Goal: Task Accomplishment & Management: Manage account settings

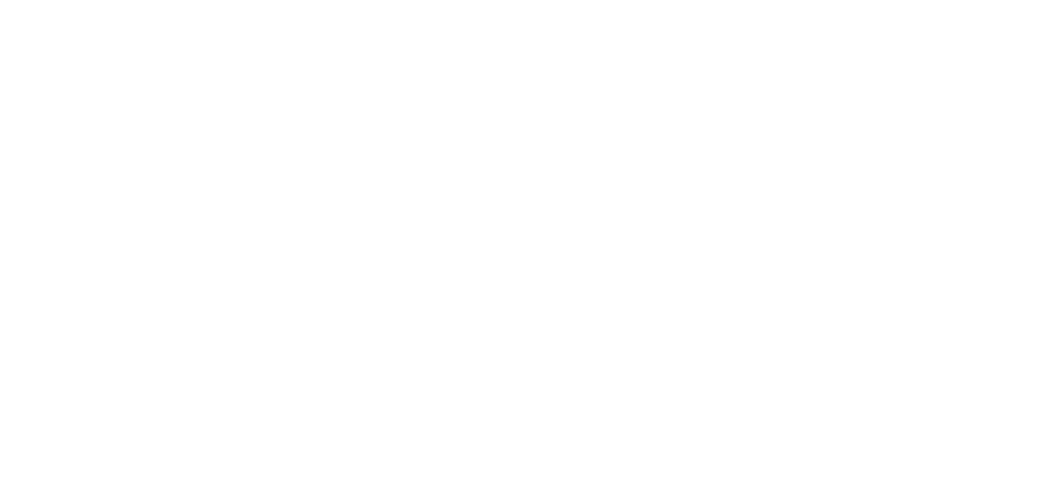
click at [567, 5] on html at bounding box center [519, 2] width 1038 height 5
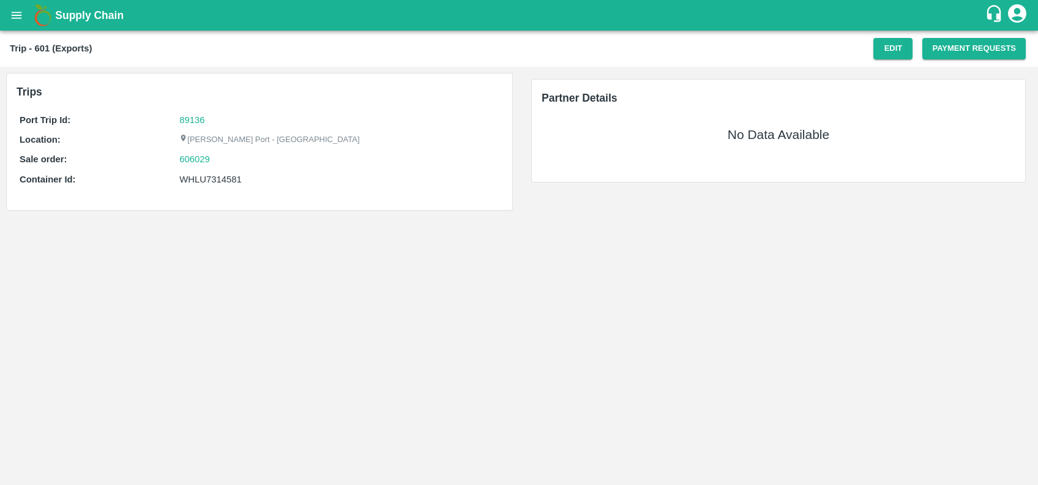
click at [195, 182] on div "WHLU7314581" at bounding box center [339, 179] width 320 height 13
copy div "WHLU7314581"
click at [882, 45] on button "Edit" at bounding box center [892, 48] width 39 height 21
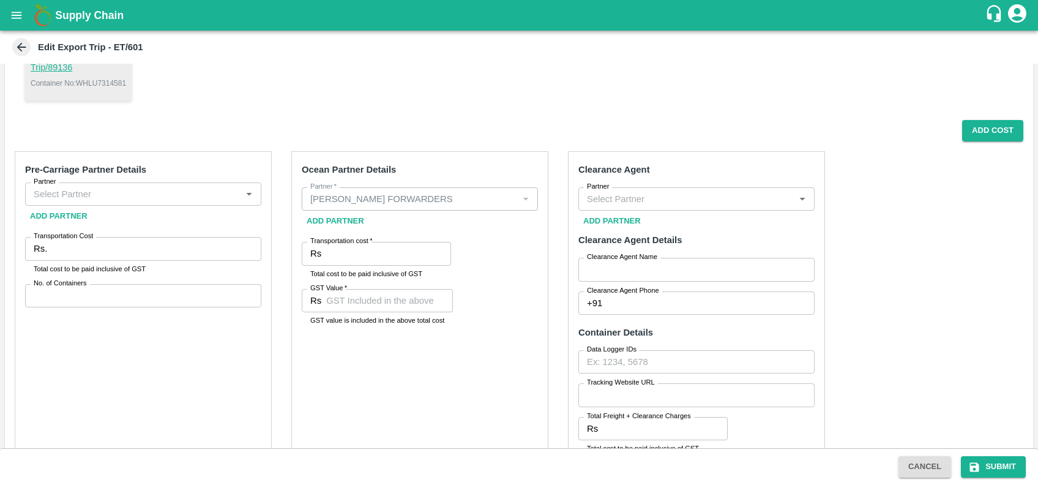
scroll to position [166, 0]
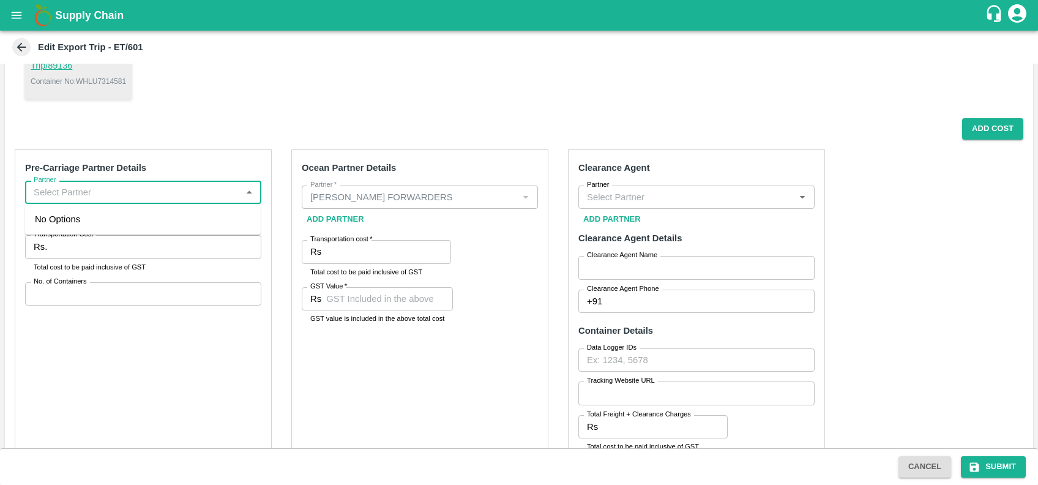
click at [166, 192] on input "Partner" at bounding box center [133, 192] width 209 height 16
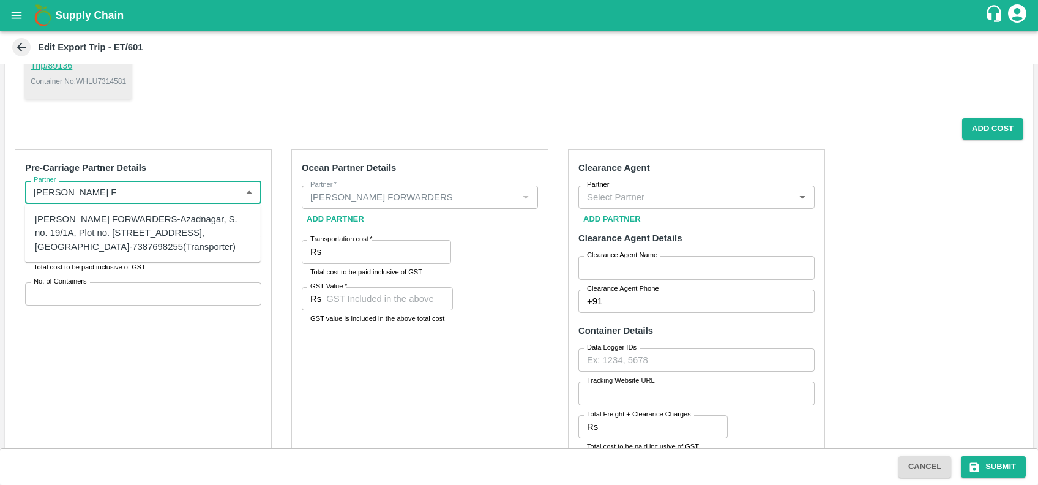
click at [119, 216] on div "SHUBHAM FORWARDERS-Azadnagar, S. no. 19/1A, Plot no. 41, Mamurdi, Dehuroad, Pun…" at bounding box center [143, 232] width 216 height 41
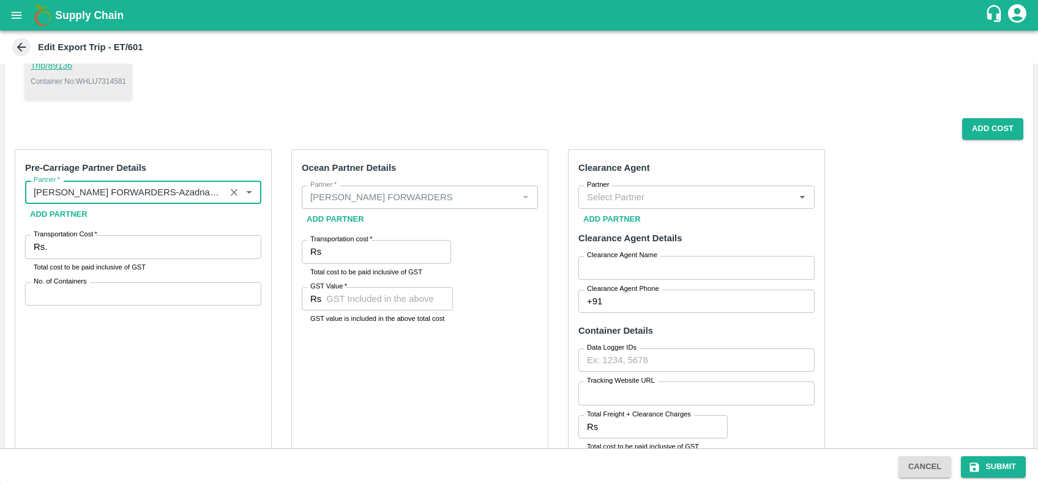
type input "SHUBHAM FORWARDERS-Azadnagar, S. no. 19/1A, Plot no. 41, Mamurdi, Dehuroad, Pun…"
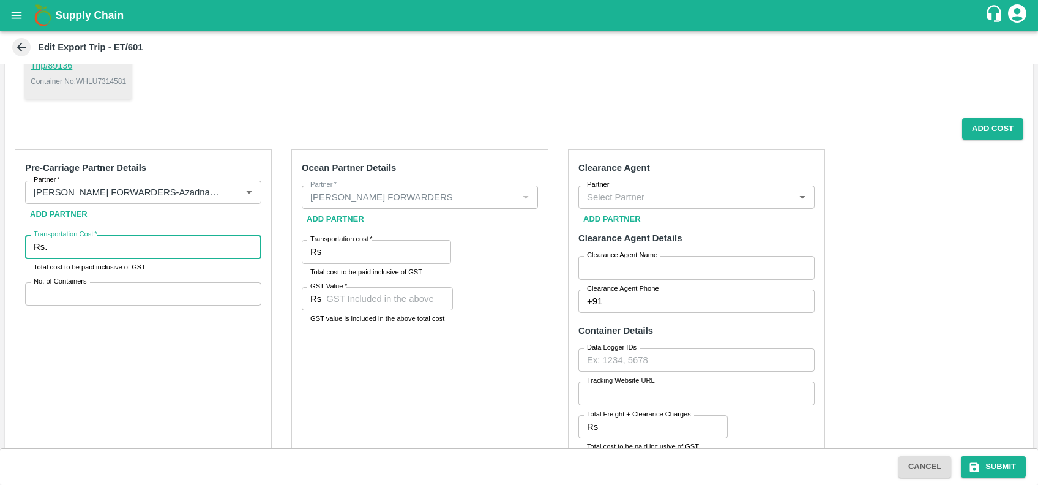
click at [106, 246] on input "Transportation Cost   *" at bounding box center [156, 246] width 209 height 23
type input "14090"
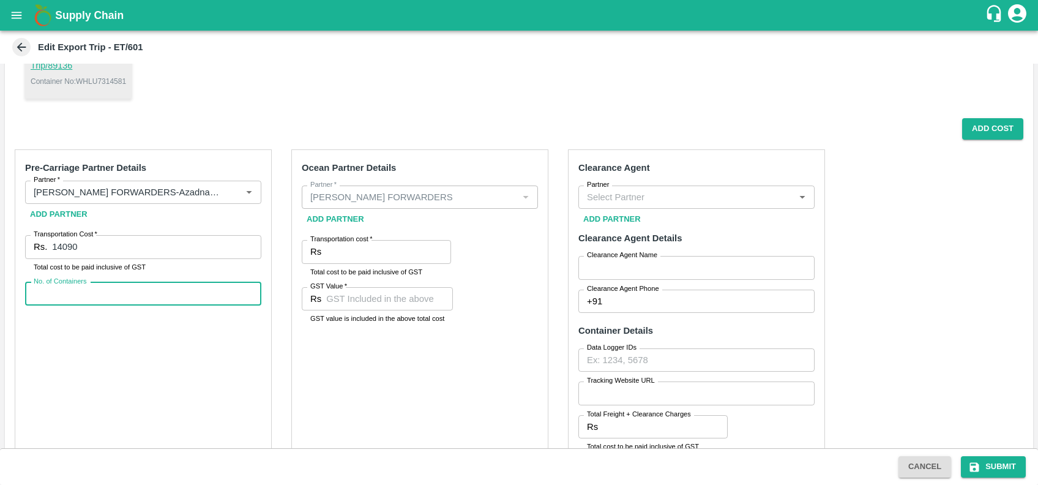
click at [113, 299] on input "No. of Containers" at bounding box center [143, 293] width 236 height 23
type input "1"
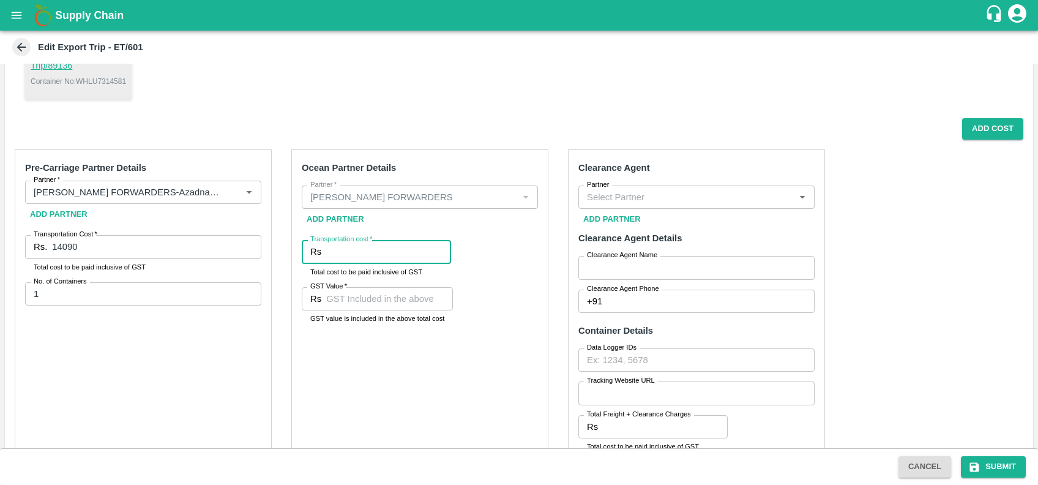
click at [354, 252] on input "Transportation cost   *" at bounding box center [388, 251] width 125 height 23
type input "168080"
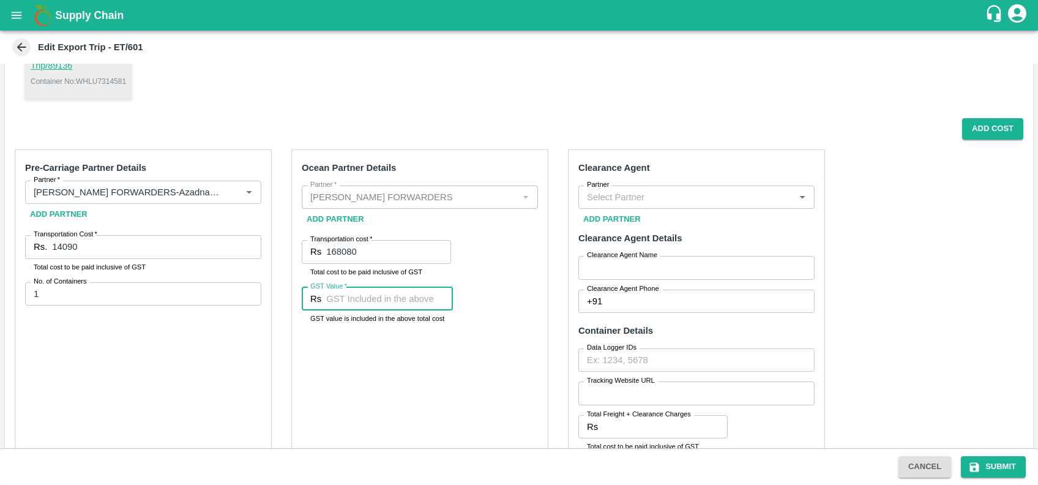
click at [333, 294] on input "GST Value   *" at bounding box center [389, 298] width 127 height 23
type input "28000"
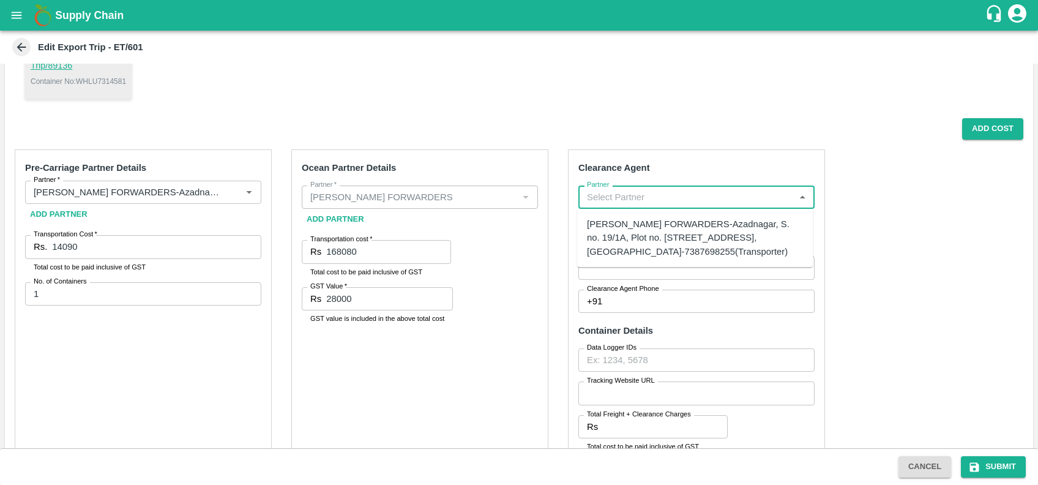
click at [682, 196] on input "Partner" at bounding box center [686, 197] width 209 height 16
click at [668, 253] on div "SHUBHAM FORWARDERS-Azadnagar, S. no. 19/1A, Plot no. 41, Mamurdi, Dehuroad, Pun…" at bounding box center [695, 237] width 216 height 41
type input "SHUBHAM FORWARDERS-Azadnagar, S. no. 19/1A, Plot no. 41, Mamurdi, Dehuroad, Pun…"
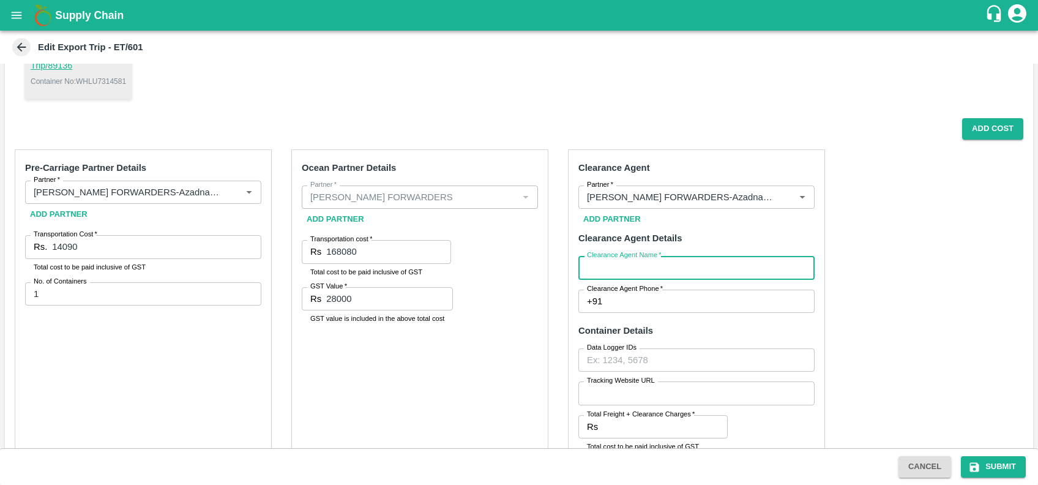
click at [664, 262] on input "Clearance Agent Name   *" at bounding box center [696, 267] width 236 height 23
type input "Chaitanya"
type input "7387698255"
type input "12390.00"
type input "19666.80"
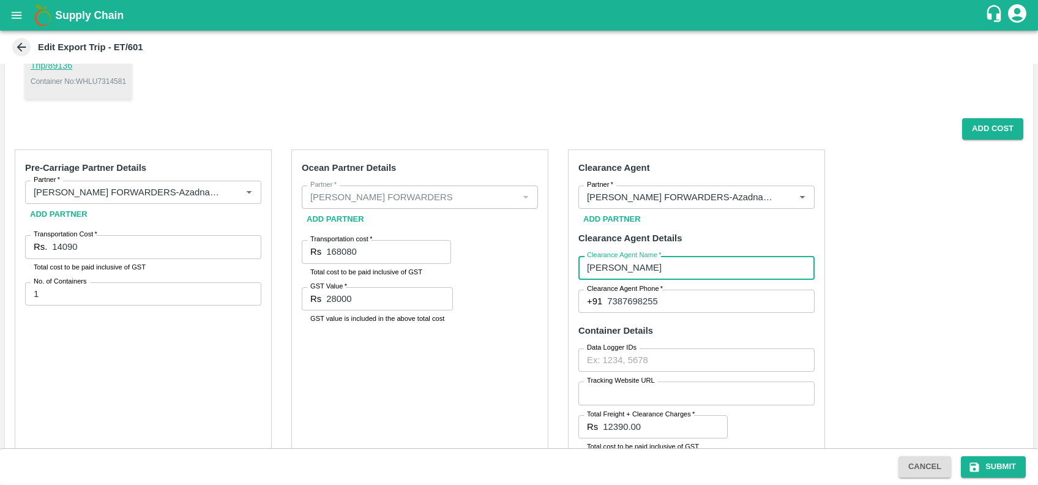
type input "54663.50"
type input "8338.50"
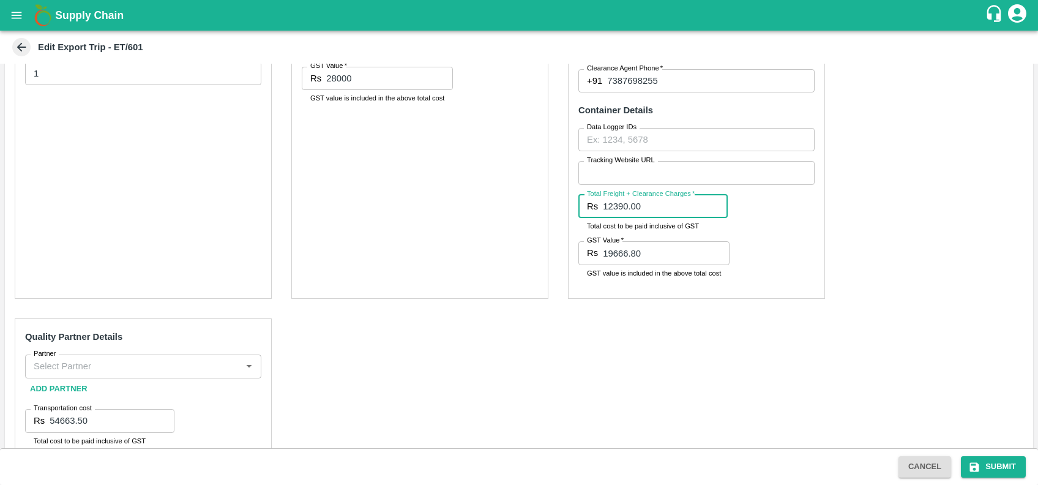
click at [645, 212] on input "12390.00" at bounding box center [665, 206] width 125 height 23
type input "1"
type input "3300"
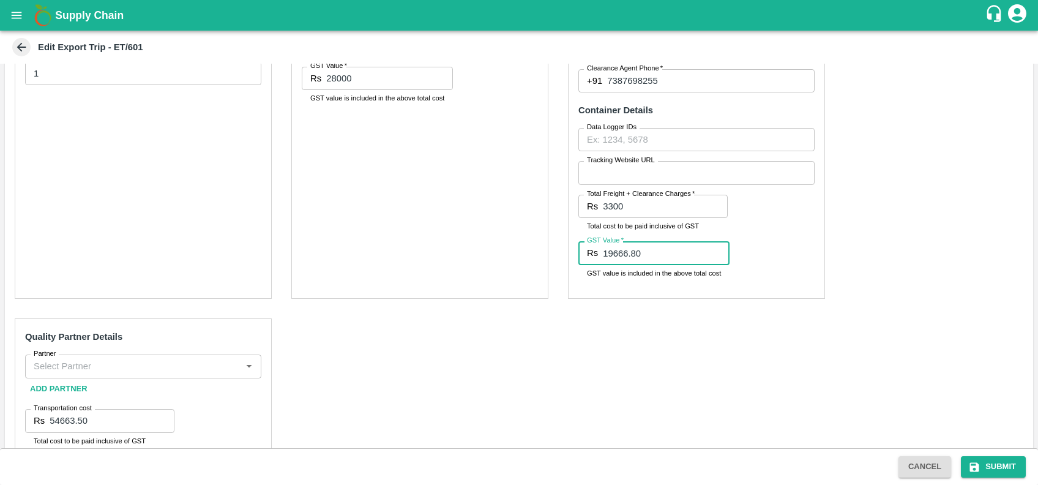
click at [649, 261] on input "19666.80" at bounding box center [666, 252] width 127 height 23
type input "1"
click at [648, 207] on input "3300" at bounding box center [665, 206] width 125 height 23
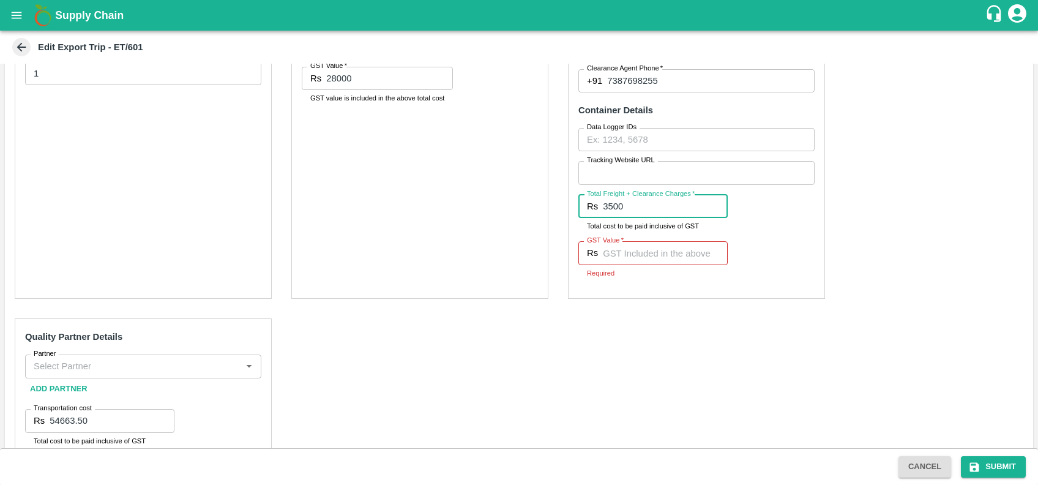
type input "3500"
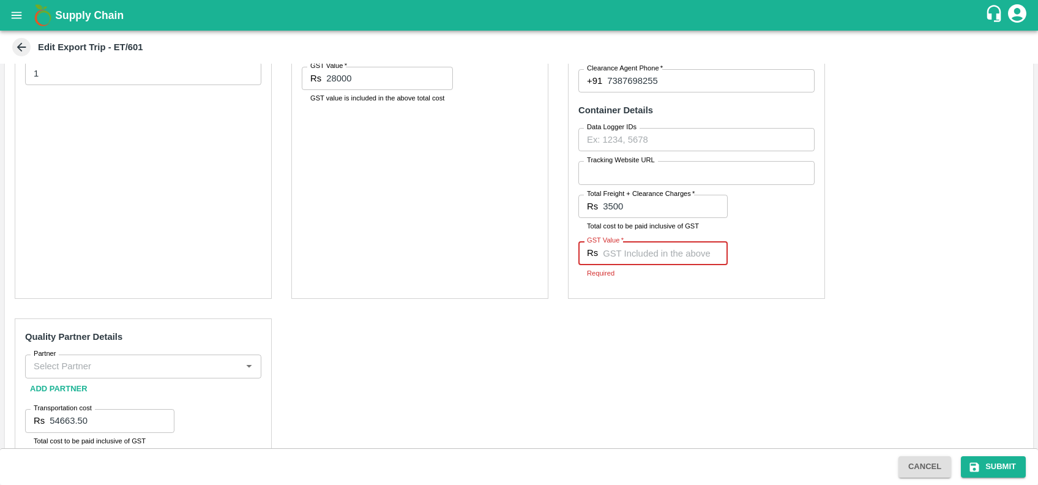
click at [647, 255] on input "GST Value   *" at bounding box center [665, 252] width 125 height 23
type input "770"
click at [141, 372] on input "Partner" at bounding box center [133, 366] width 209 height 16
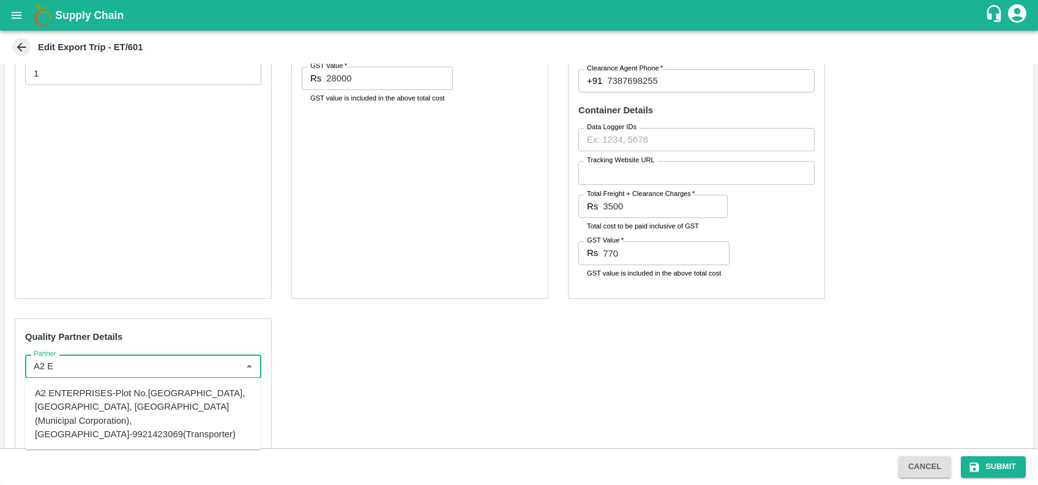
click at [108, 396] on div "A2 ENTERPRISES-Plot No.16 Devikanandan Apartment, Mahadev Bagh, Near Godavari C…" at bounding box center [143, 413] width 216 height 54
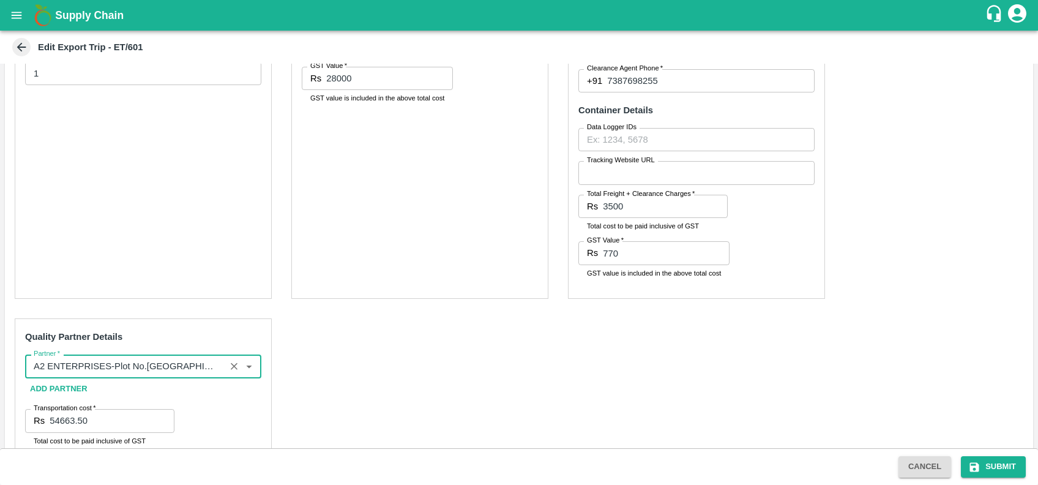
scroll to position [465, 0]
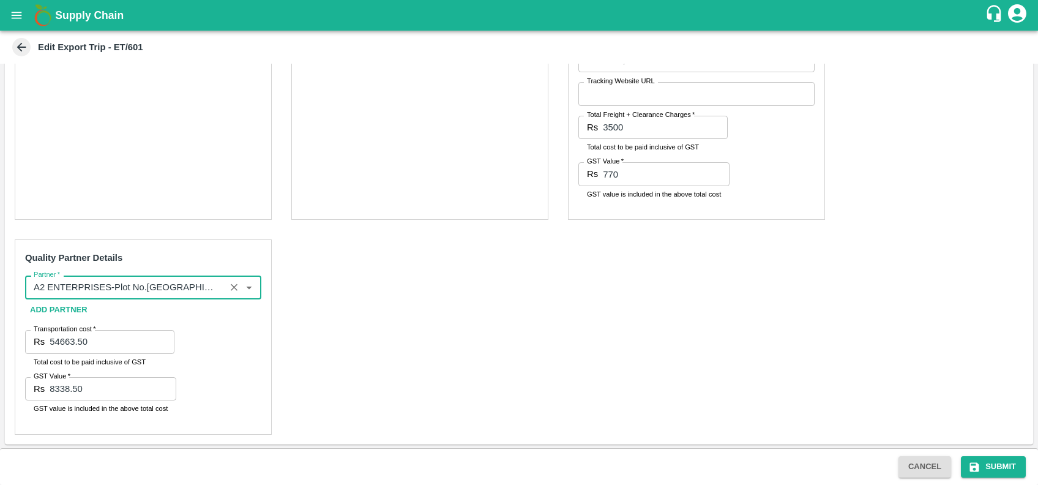
type input "A2 ENTERPRISES-Plot No.16 Devikanandan Apartment, Mahadev Bagh, Near Godavari C…"
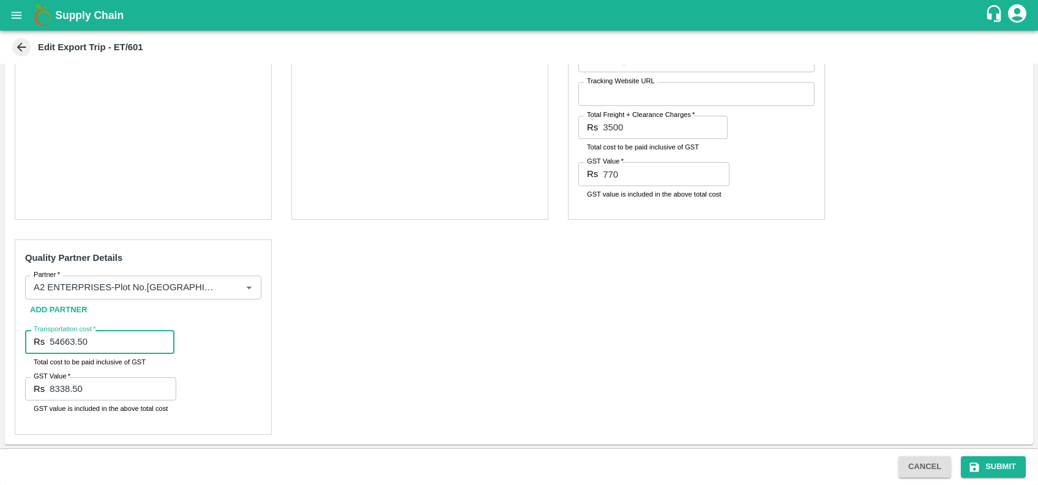
click at [102, 352] on input "54663.50" at bounding box center [112, 341] width 125 height 23
type input "5"
type input "1700"
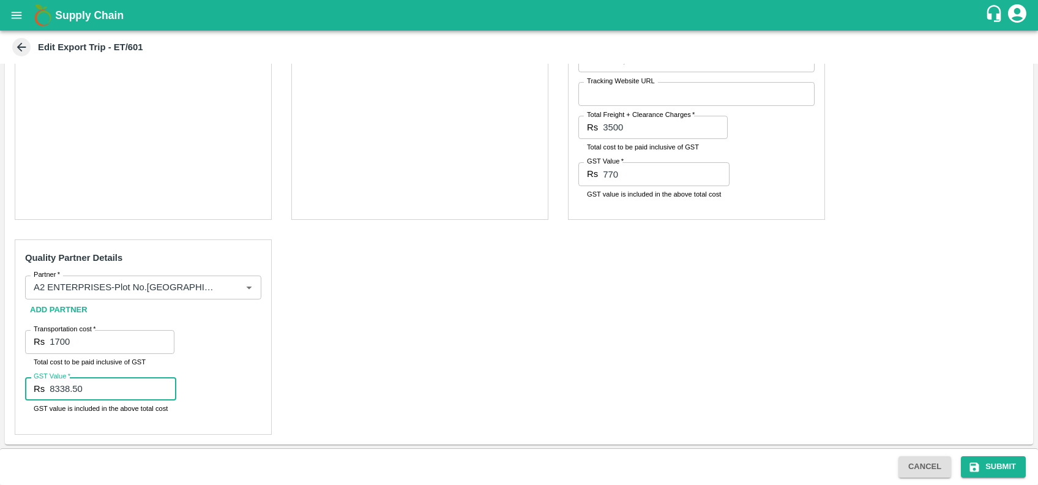
click at [99, 390] on input "8338.50" at bounding box center [113, 388] width 127 height 23
type input "8"
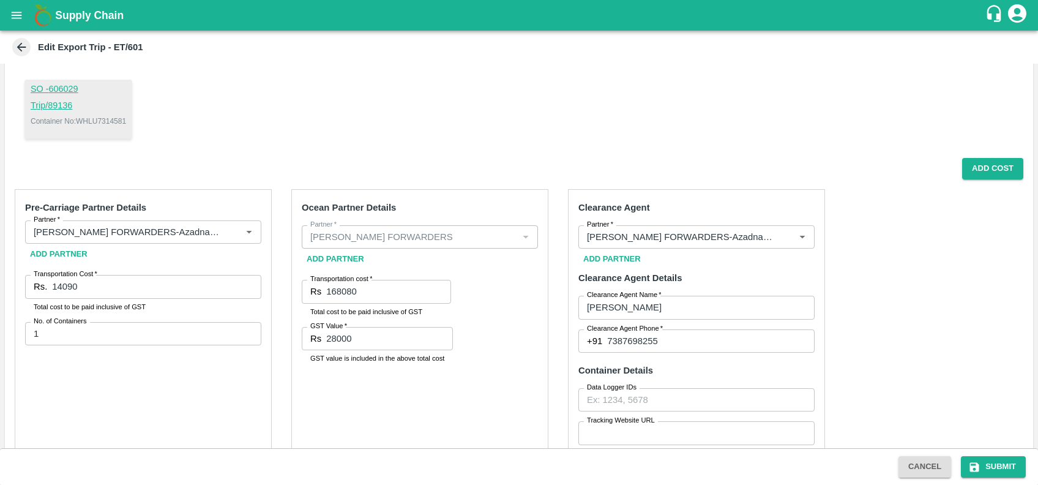
scroll to position [58, 0]
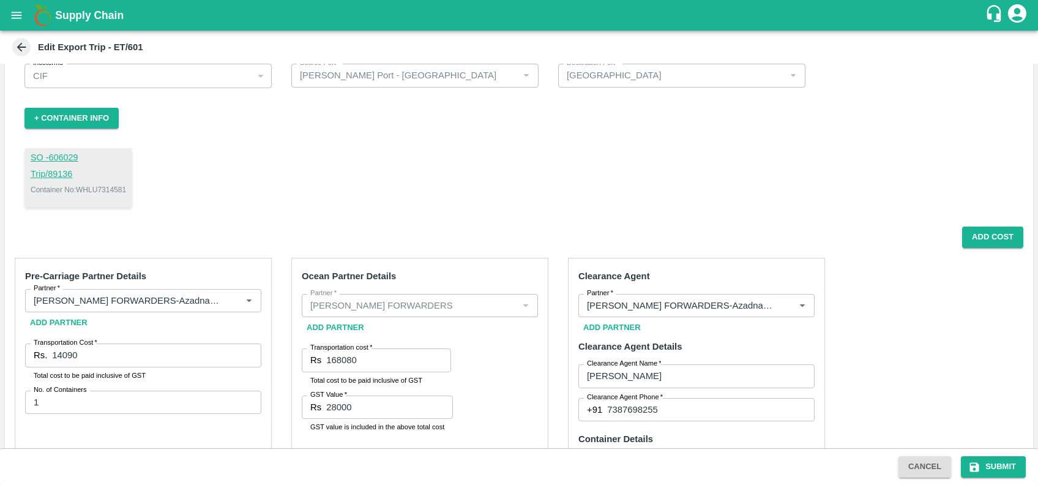
type input "00"
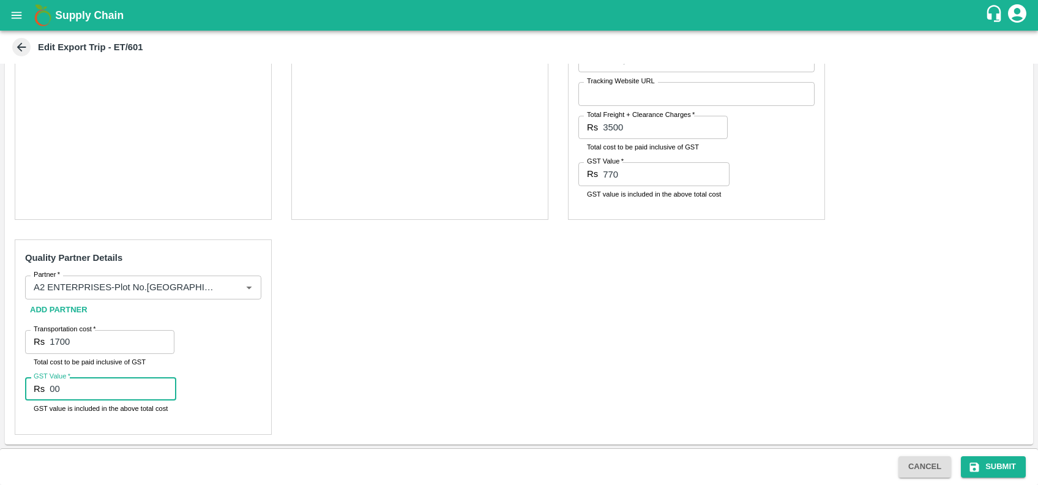
scroll to position [0, 0]
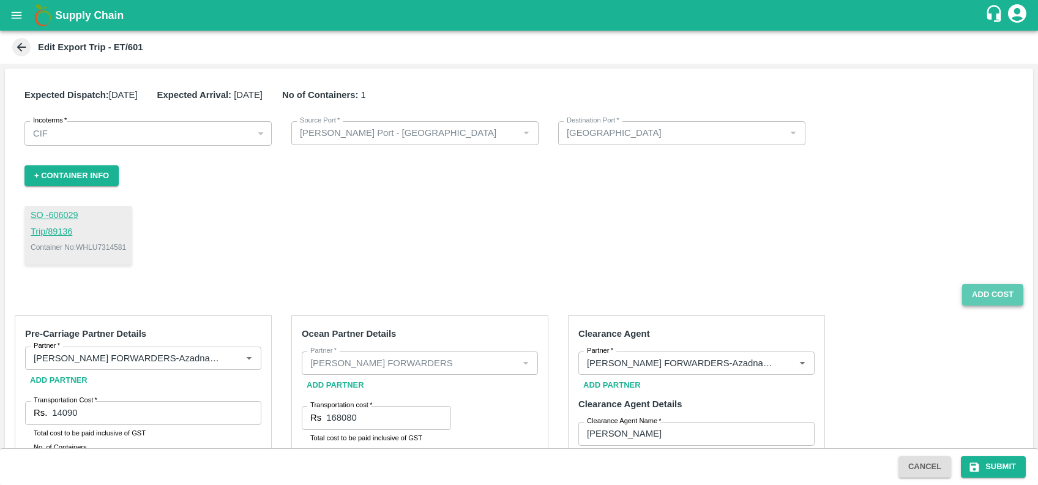
click at [985, 295] on button "Add Cost" at bounding box center [992, 294] width 61 height 21
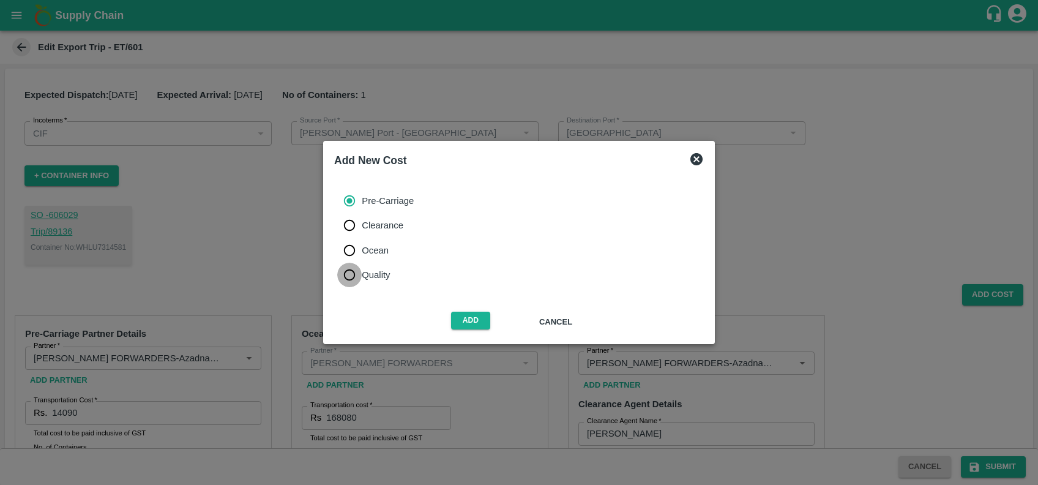
click at [362, 273] on input "Quality" at bounding box center [349, 274] width 24 height 24
radio input "true"
click at [456, 324] on button "Add" at bounding box center [470, 320] width 39 height 18
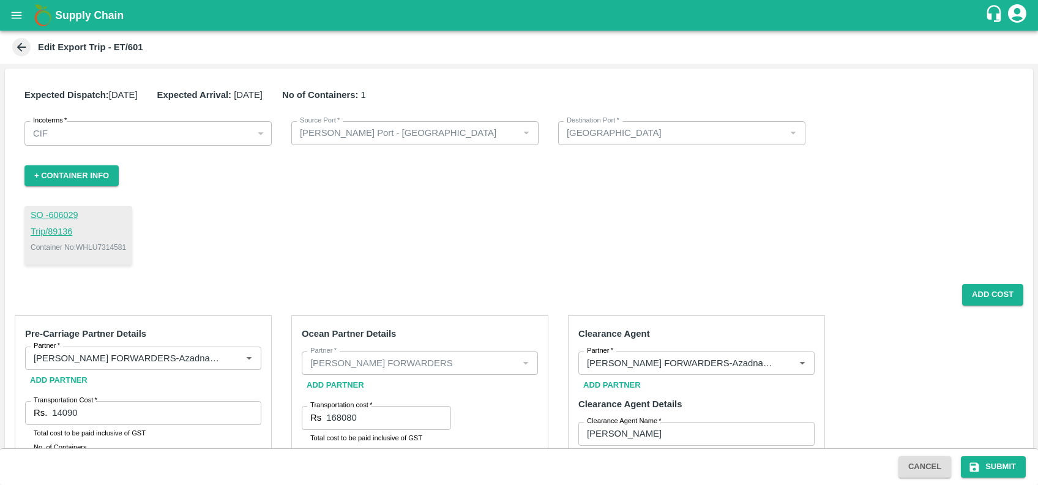
scroll to position [486, 0]
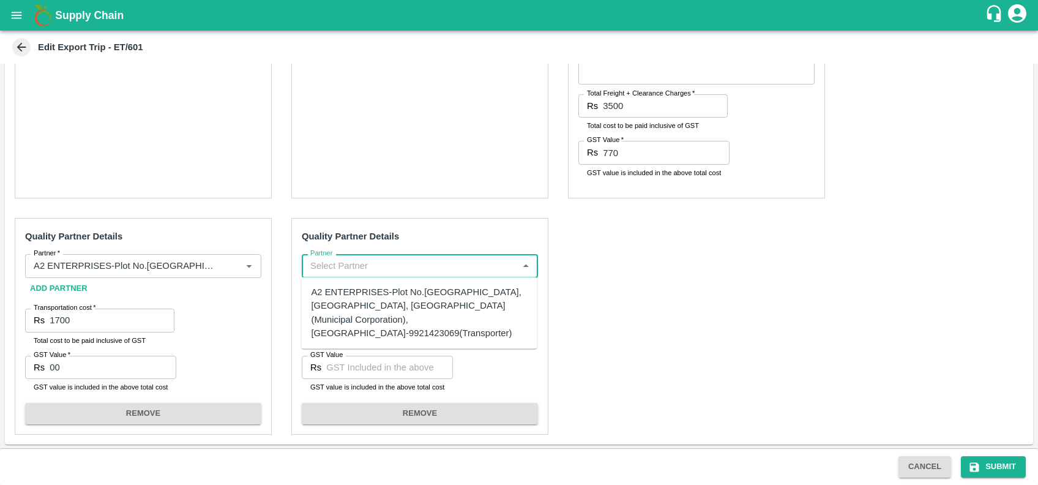
click at [392, 259] on input "Partner" at bounding box center [409, 266] width 209 height 16
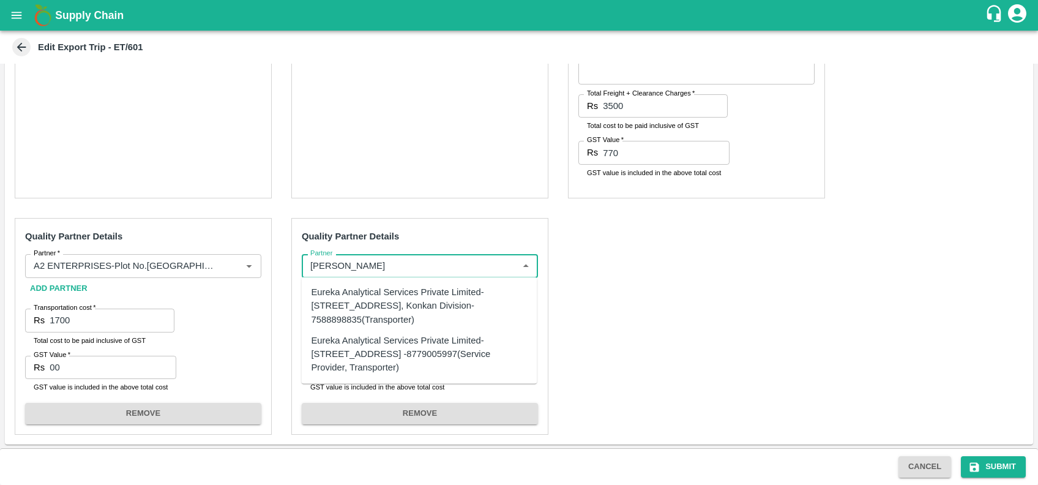
click at [381, 308] on div "Eureka Analytical Services Private Limited-Plot No. C-401, TTC Industrial Area,…" at bounding box center [419, 305] width 216 height 41
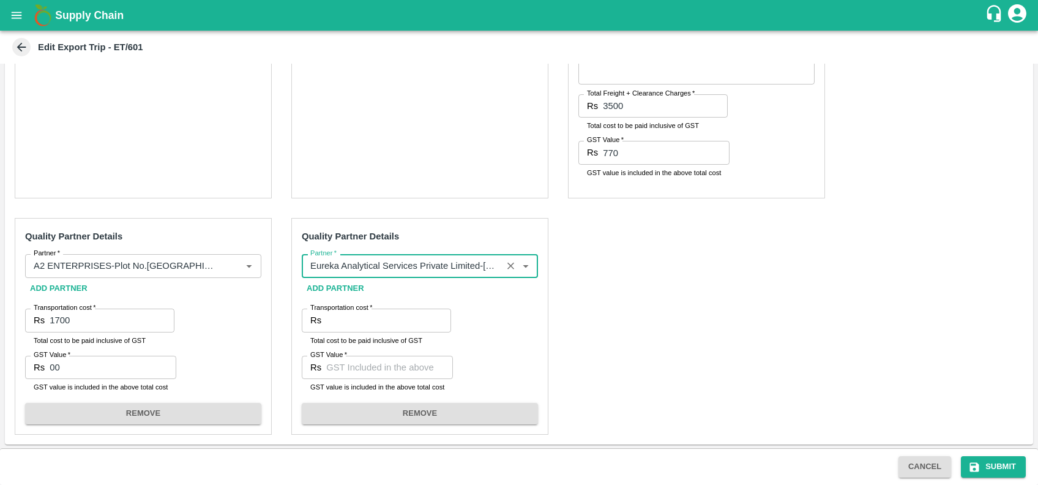
type input "Eureka Analytical Services Private Limited-Plot No. C-401, TTC Industrial Area,…"
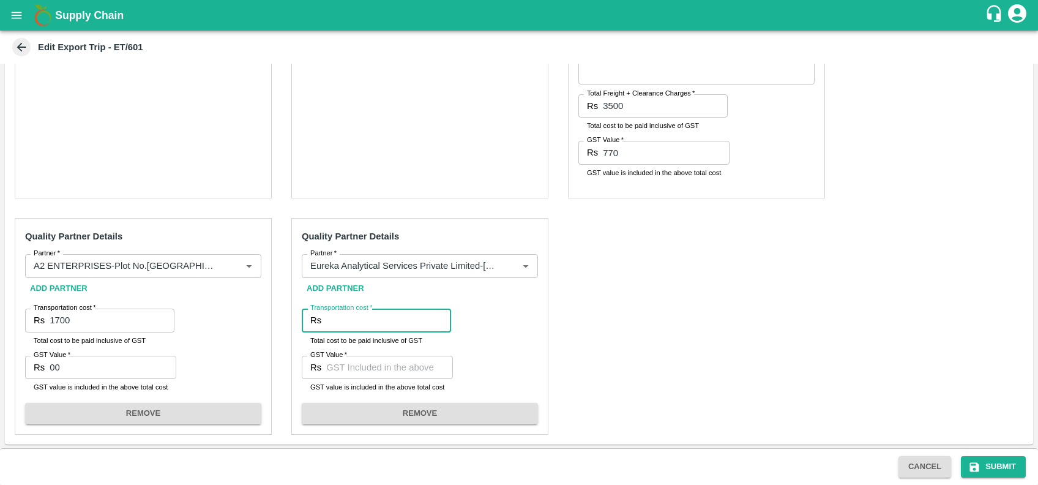
click at [383, 315] on input "Transportation cost   *" at bounding box center [388, 319] width 125 height 23
type input "5500"
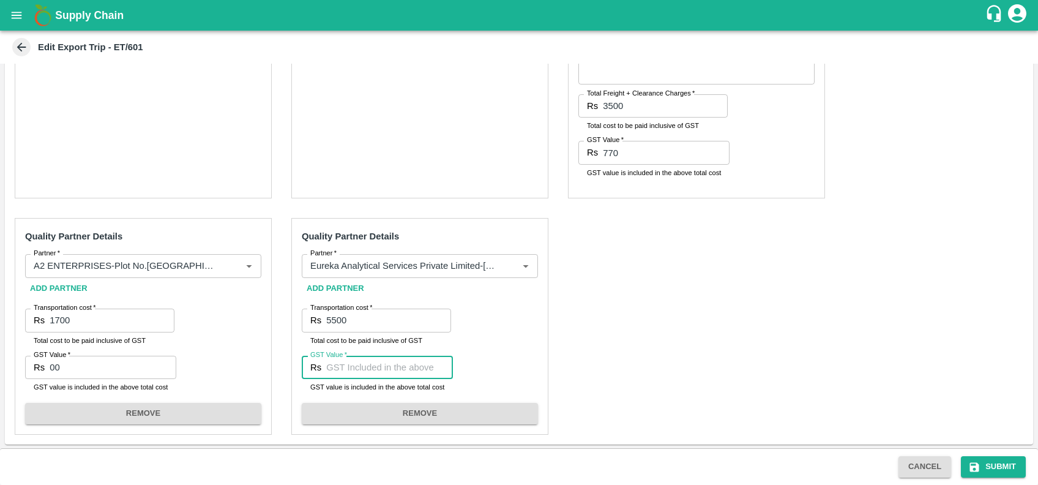
click at [357, 366] on input "GST Value   *" at bounding box center [389, 367] width 127 height 23
type input "988"
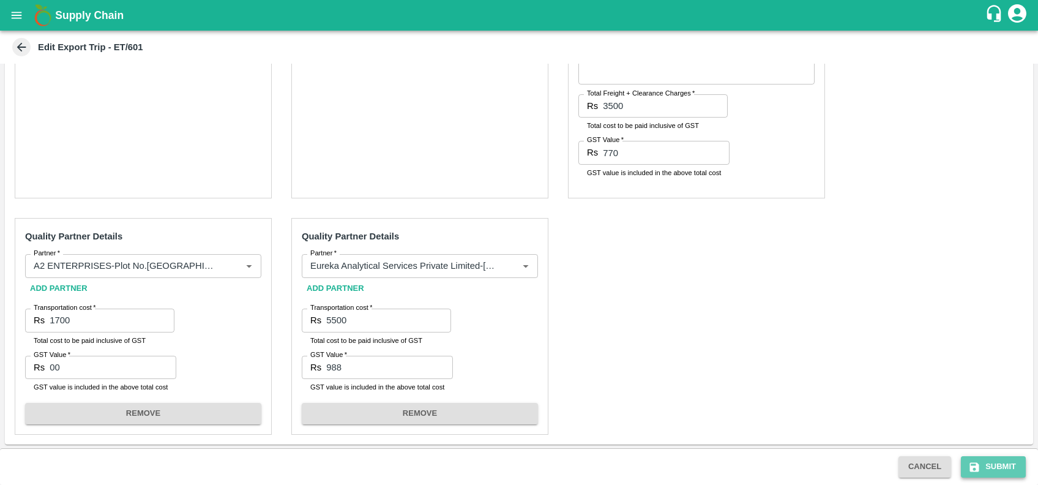
click at [995, 462] on button "Submit" at bounding box center [993, 466] width 65 height 21
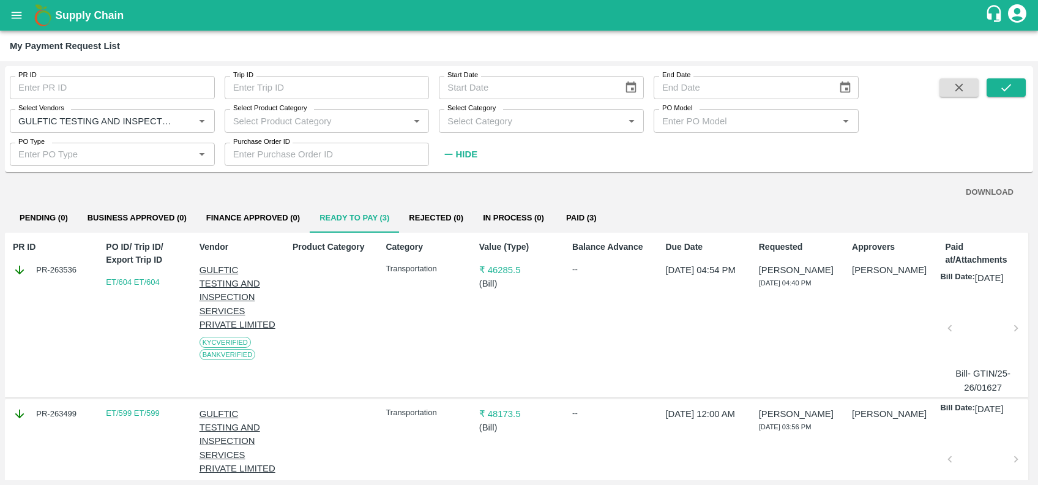
scroll to position [0, 1]
click at [188, 119] on icon "Clear" at bounding box center [187, 120] width 7 height 7
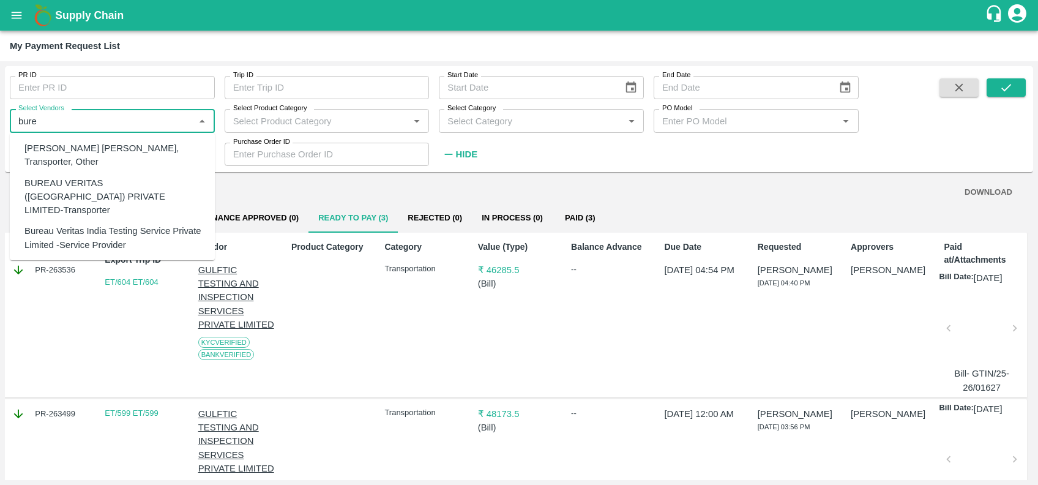
click at [115, 188] on div "BUREAU VERITAS (INDIA) PRIVATE LIMITED-Transporter" at bounding box center [114, 196] width 181 height 41
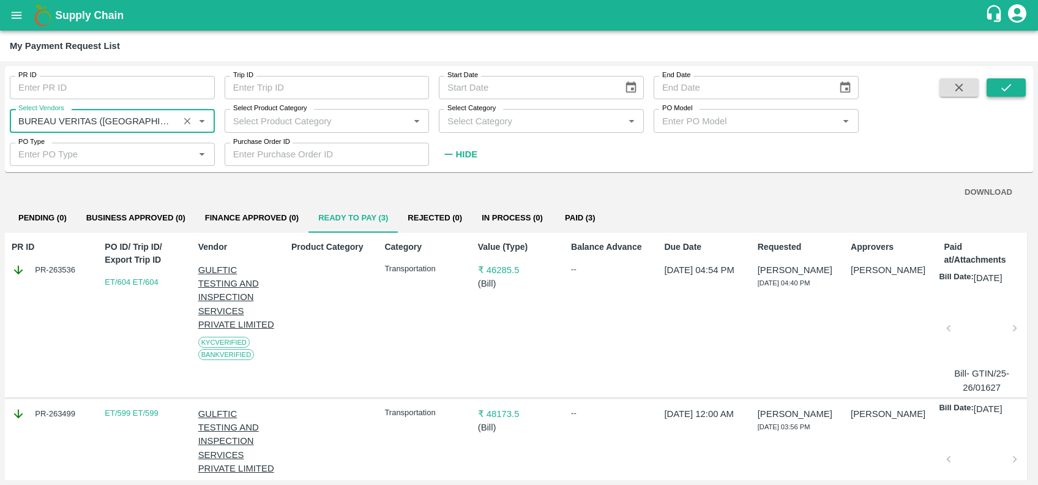
type input "BUREAU VERITAS (INDIA) PRIVATE LIMITED-Transporter"
click at [1013, 88] on icon "submit" at bounding box center [1005, 87] width 13 height 13
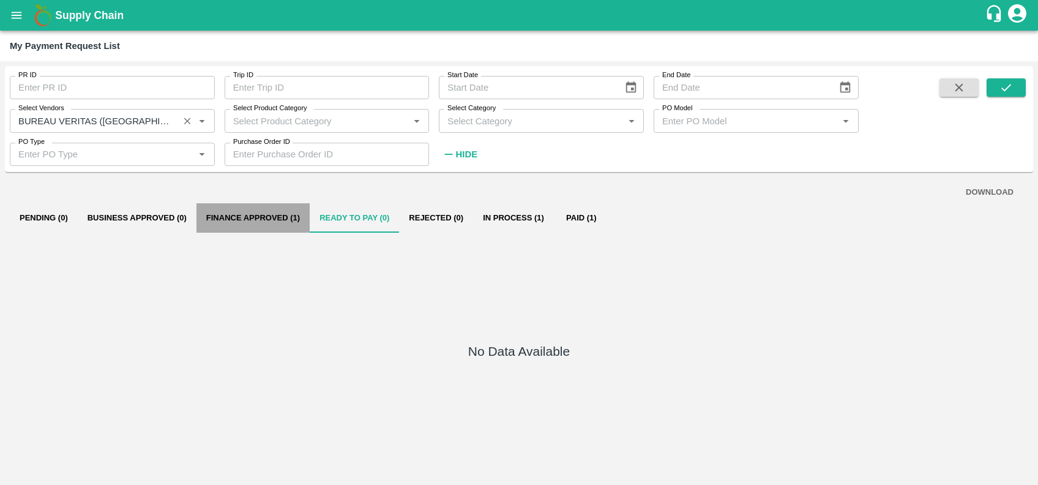
click at [242, 221] on button "Finance Approved (1)" at bounding box center [252, 217] width 113 height 29
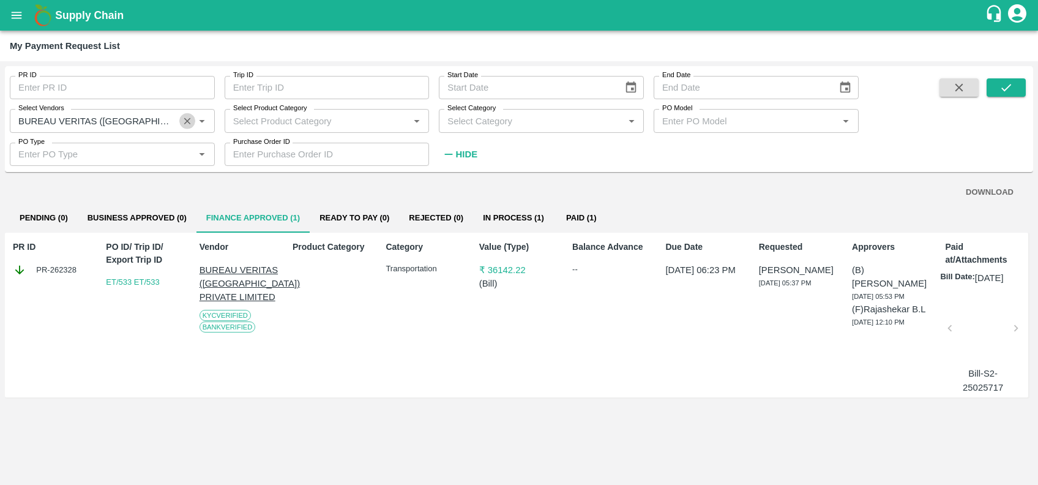
click at [184, 123] on icon "Clear" at bounding box center [187, 120] width 7 height 7
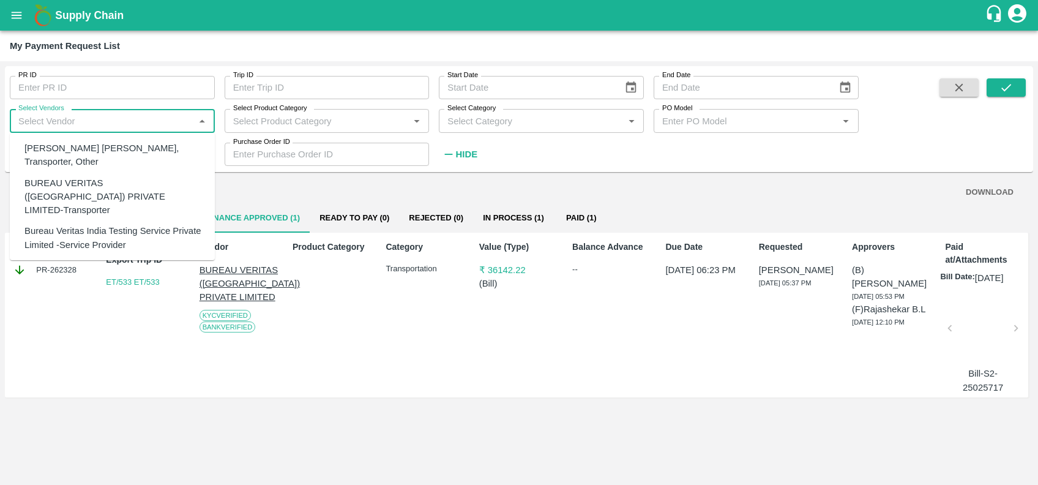
click at [123, 119] on input "Select Vendors" at bounding box center [101, 121] width 177 height 16
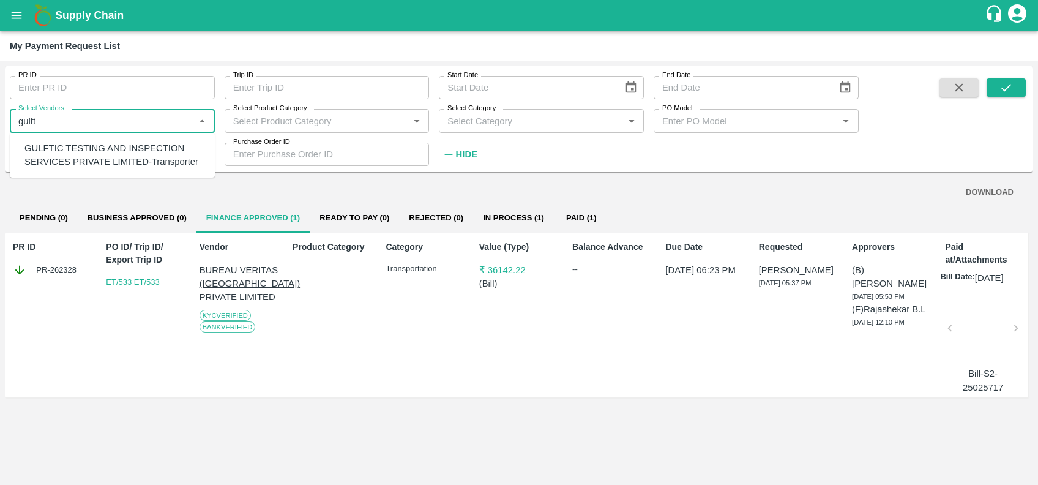
click at [119, 152] on div "GULFTIC TESTING AND INSPECTION SERVICES PRIVATE LIMITED-Transporter" at bounding box center [114, 155] width 181 height 28
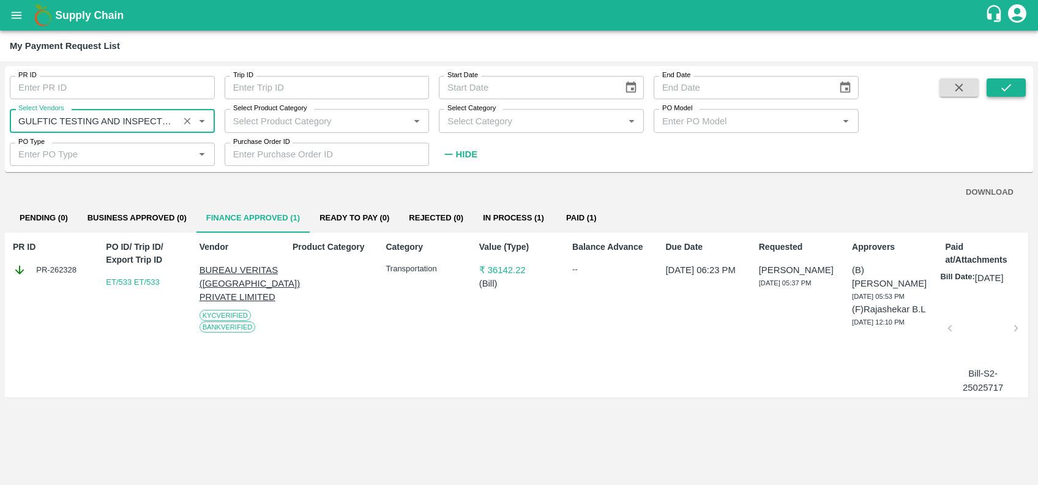
type input "GULFTIC TESTING AND INSPECTION SERVICES PRIVATE LIMITED-Transporter"
click at [1008, 81] on icon "submit" at bounding box center [1005, 87] width 13 height 13
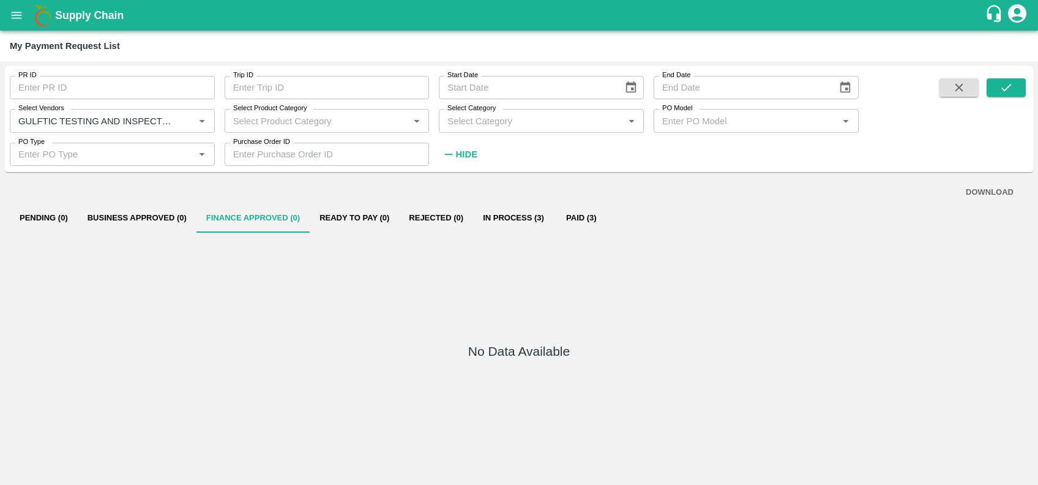
click at [187, 124] on icon "Clear" at bounding box center [188, 121] width 12 height 12
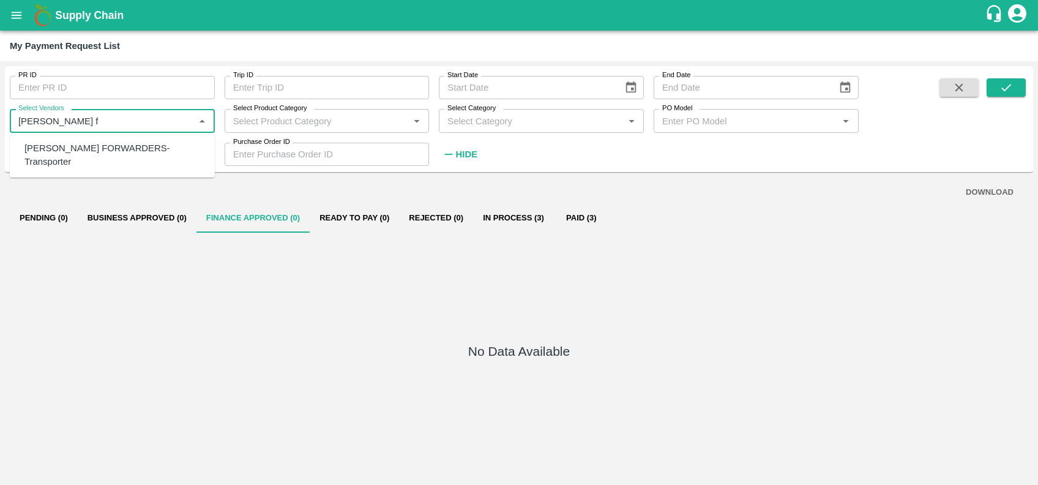
click at [113, 143] on div "[PERSON_NAME] FORWARDERS-Transporter" at bounding box center [114, 155] width 181 height 28
type input "[PERSON_NAME] FORWARDERS-Transporter"
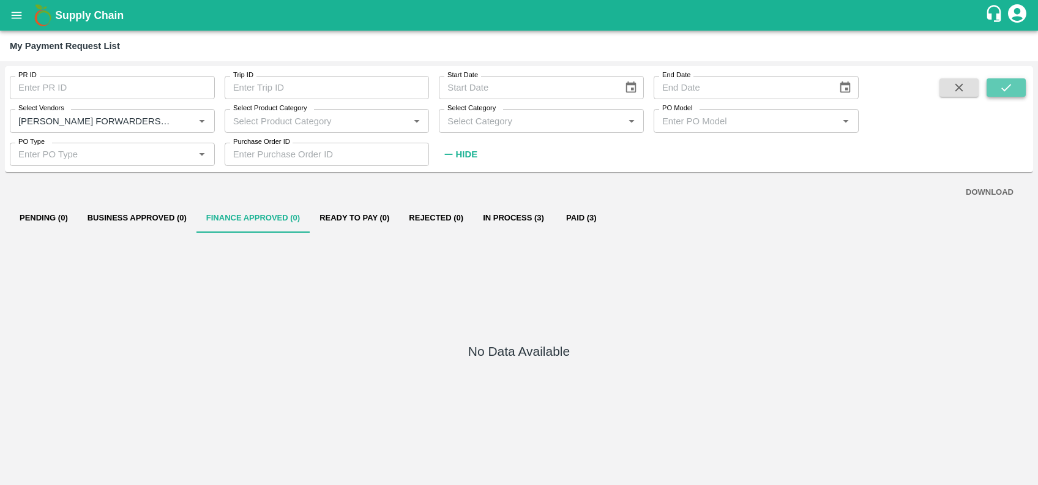
click at [1021, 81] on button "submit" at bounding box center [1005, 87] width 39 height 18
click at [152, 216] on button "Business Approved (2)" at bounding box center [137, 217] width 119 height 29
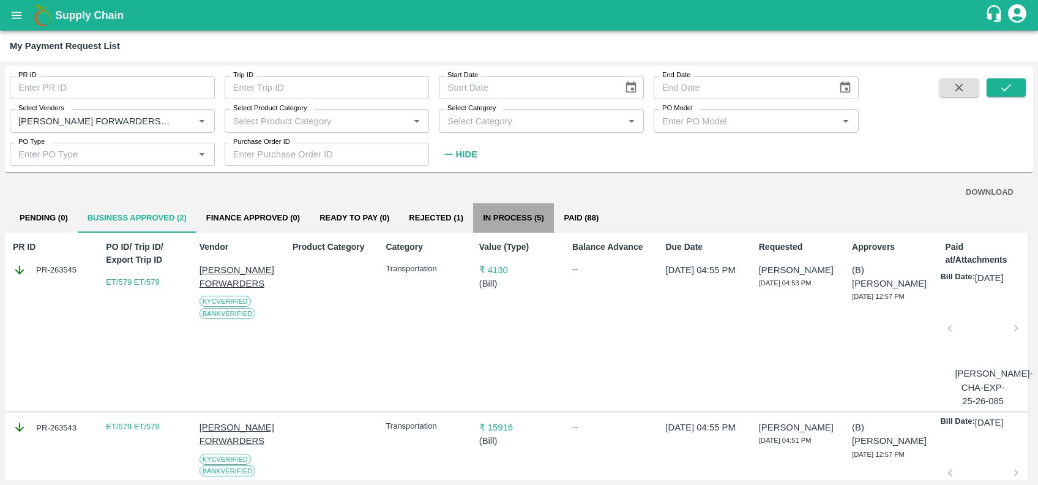
click at [511, 215] on button "In Process (5)" at bounding box center [513, 217] width 81 height 29
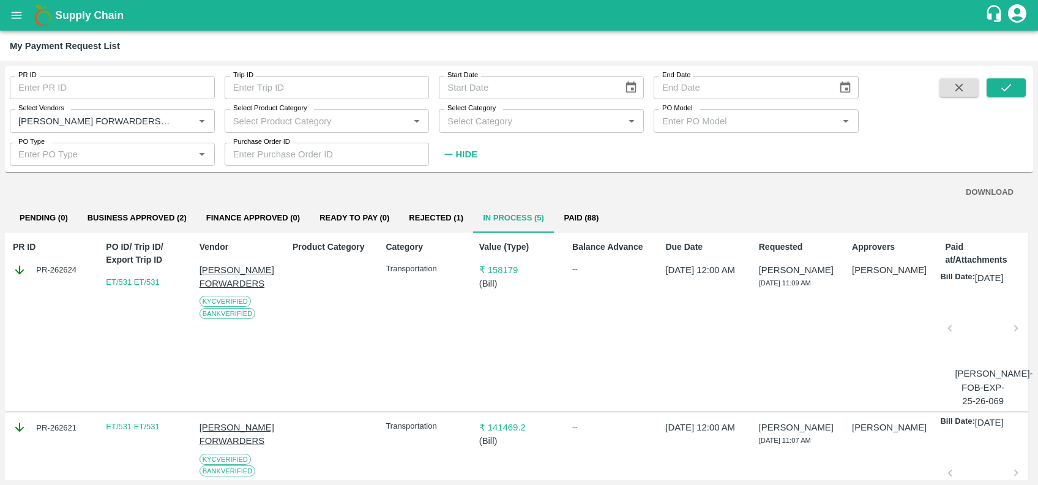
click at [969, 342] on div at bounding box center [983, 331] width 56 height 65
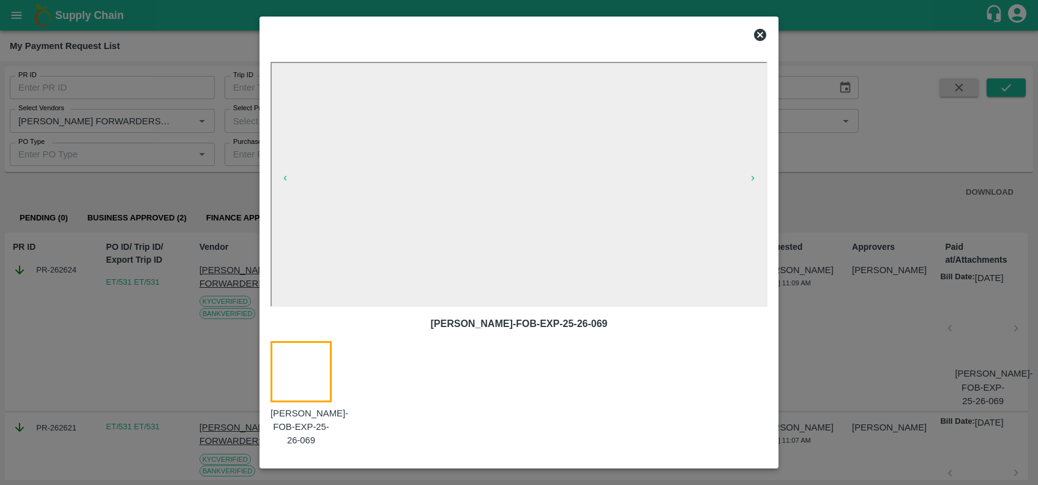
click at [760, 36] on icon at bounding box center [760, 35] width 12 height 12
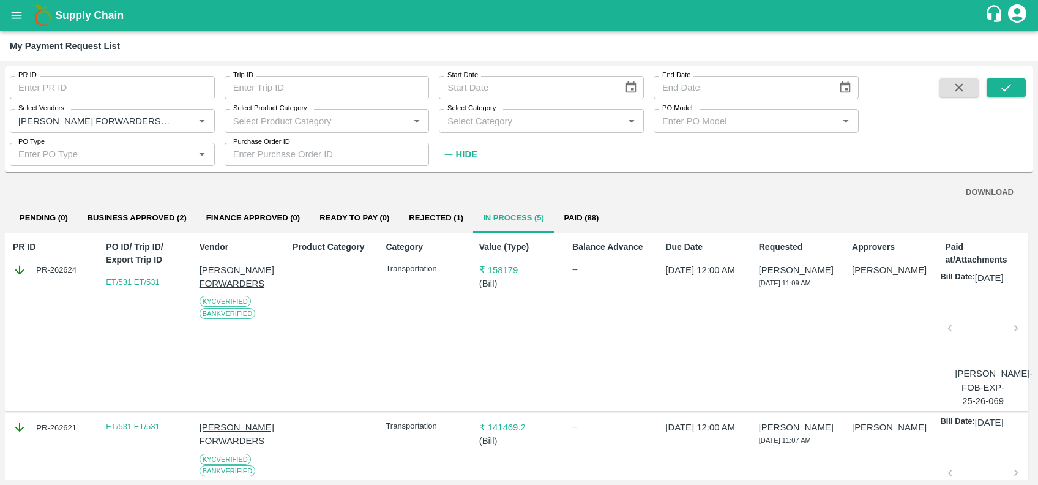
scroll to position [186, 0]
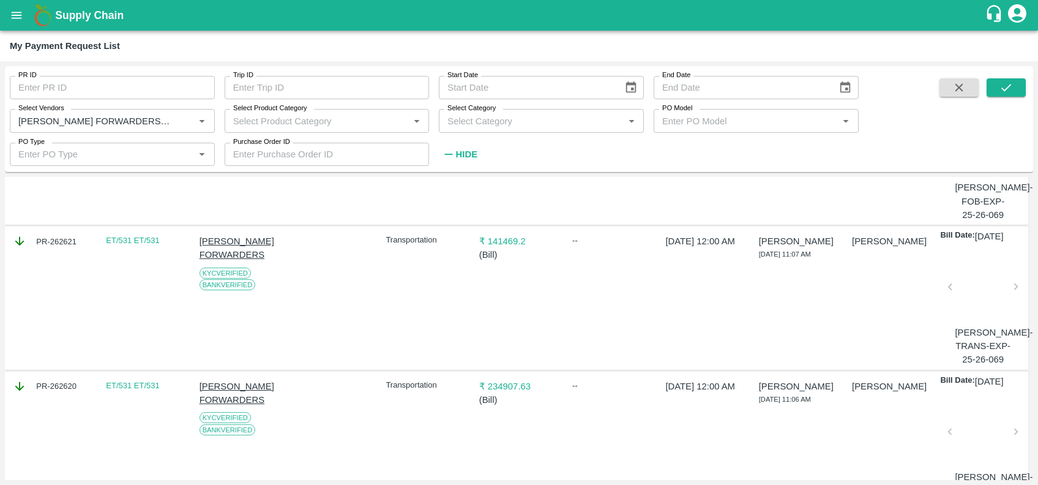
click at [975, 313] on div at bounding box center [983, 290] width 56 height 65
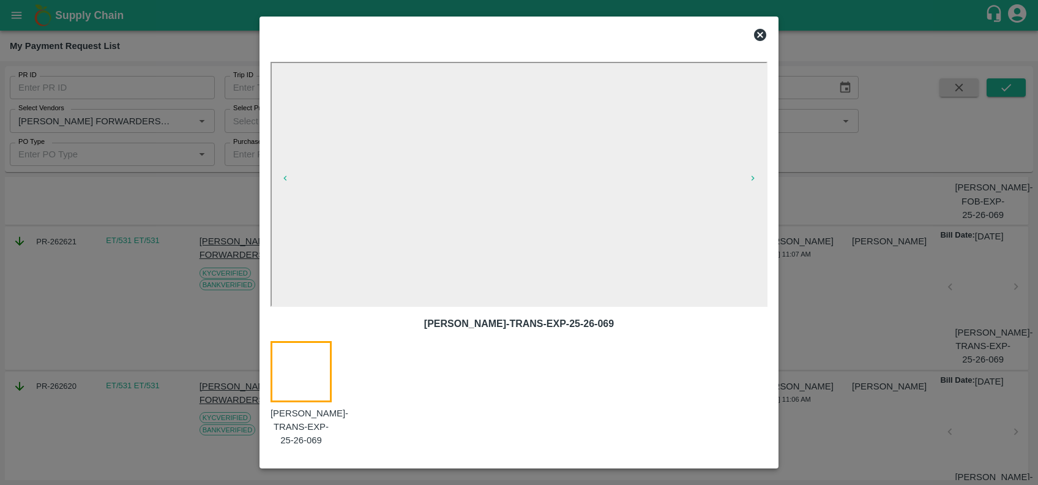
click at [759, 32] on icon at bounding box center [760, 35] width 12 height 12
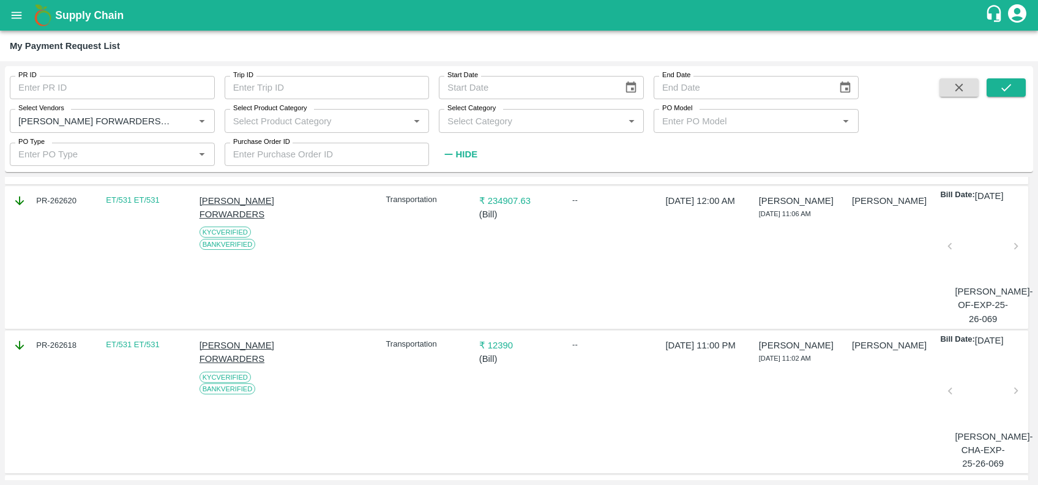
scroll to position [372, 0]
click at [988, 279] on div at bounding box center [983, 249] width 56 height 65
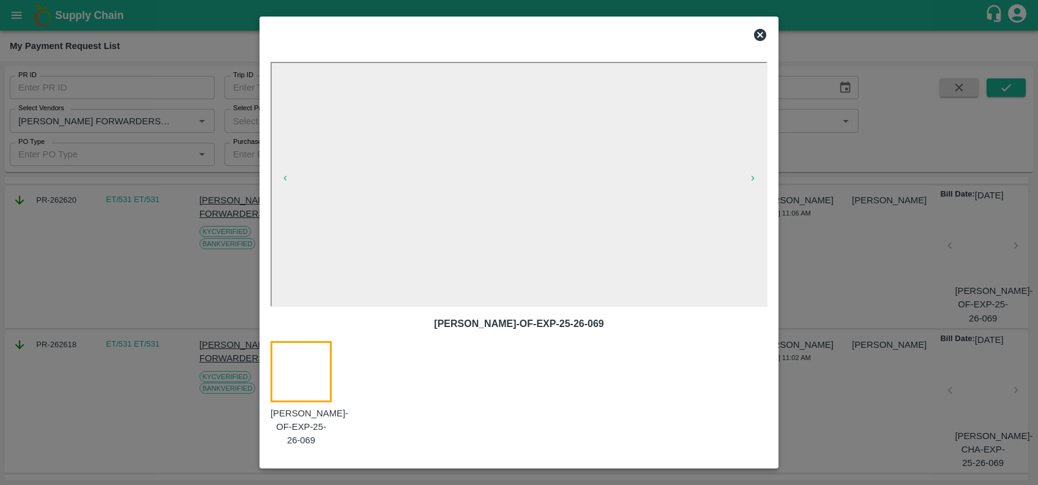
click at [756, 40] on icon at bounding box center [760, 35] width 15 height 15
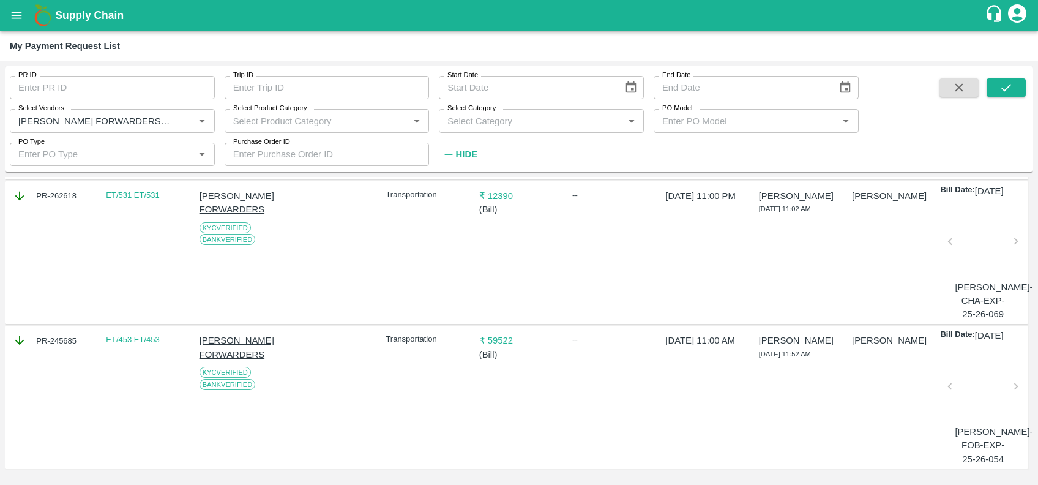
scroll to position [565, 0]
click at [978, 242] on div at bounding box center [983, 244] width 56 height 65
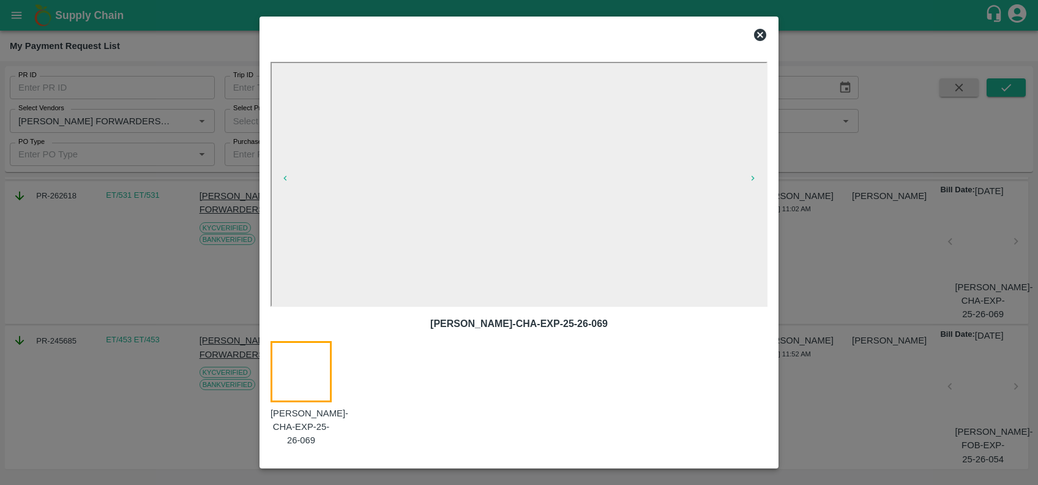
click at [764, 39] on icon at bounding box center [760, 35] width 12 height 12
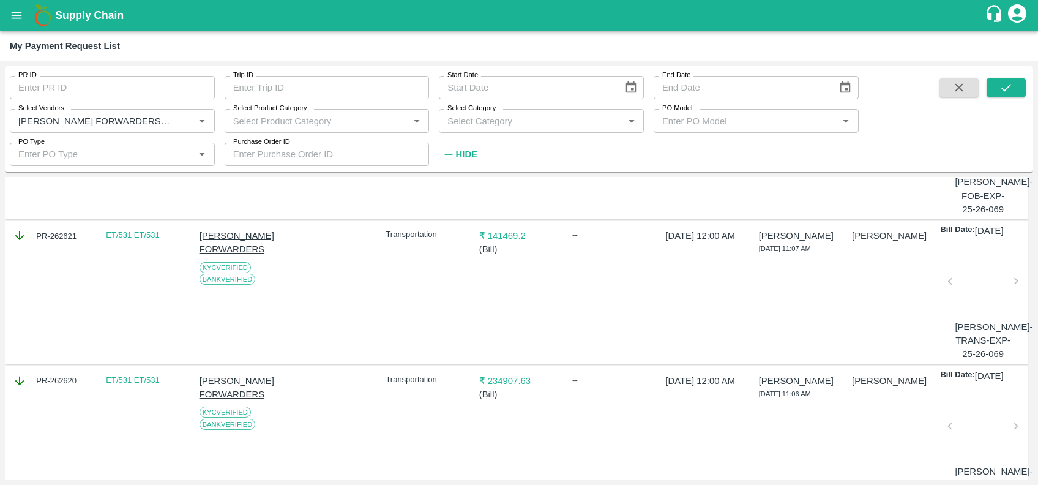
scroll to position [0, 0]
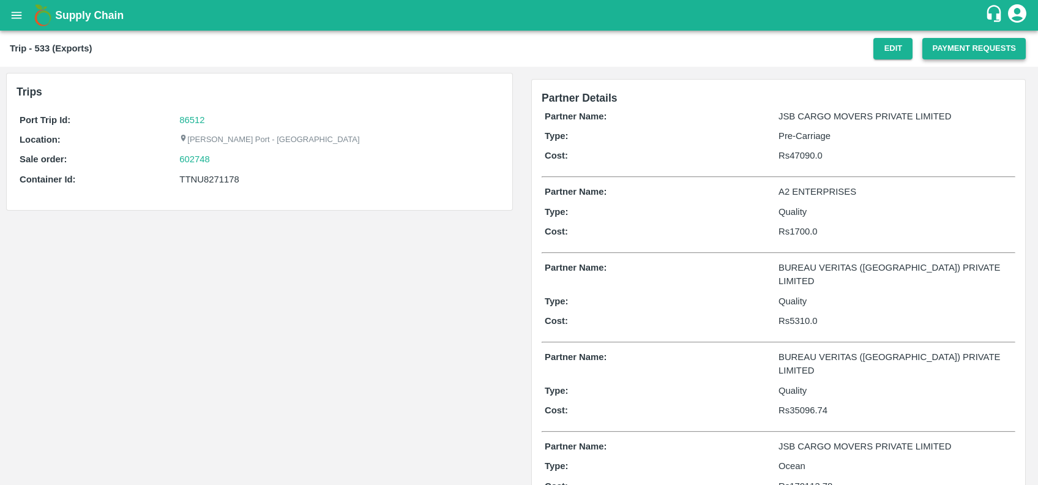
click at [942, 53] on button "Payment Requests" at bounding box center [973, 48] width 103 height 21
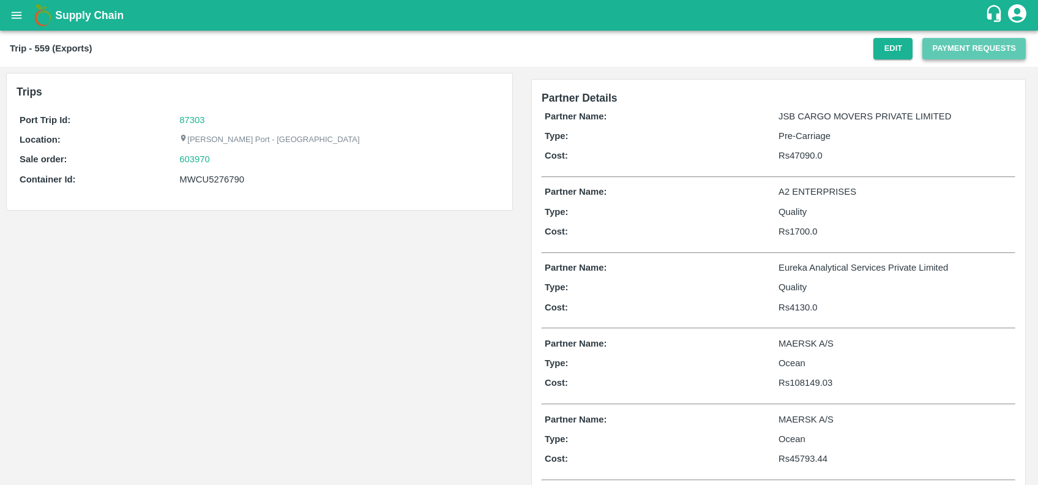
click at [926, 54] on button "Payment Requests" at bounding box center [973, 48] width 103 height 21
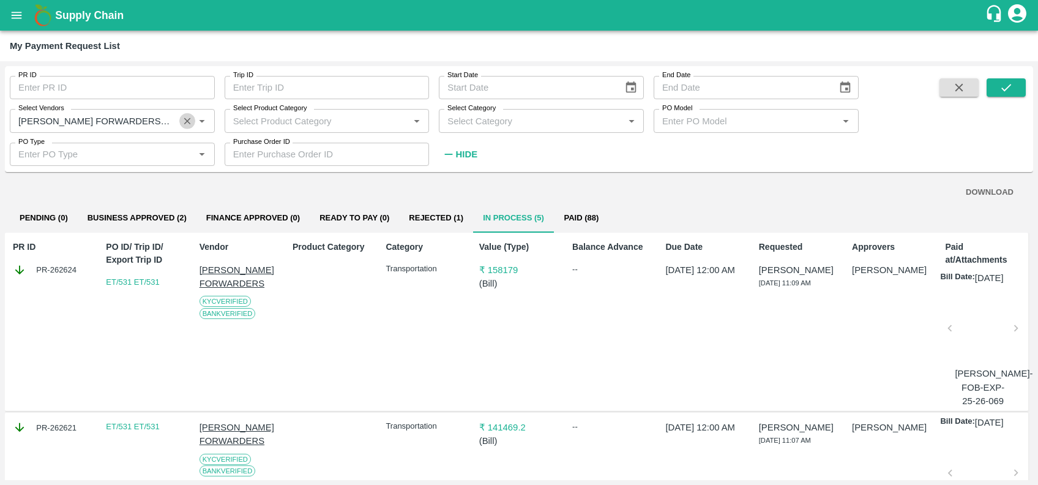
click at [188, 118] on icon "Clear" at bounding box center [188, 121] width 12 height 12
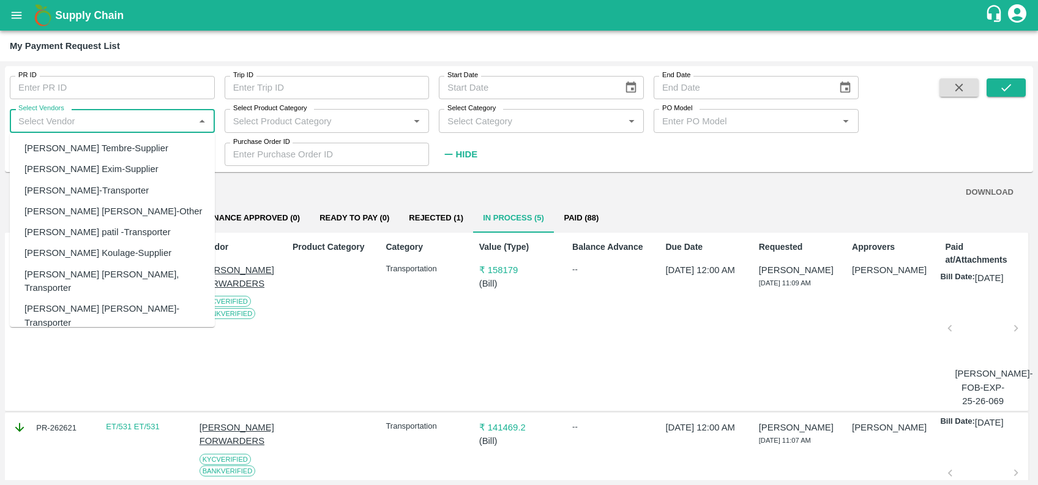
click at [127, 118] on input "Select Vendors" at bounding box center [101, 121] width 177 height 16
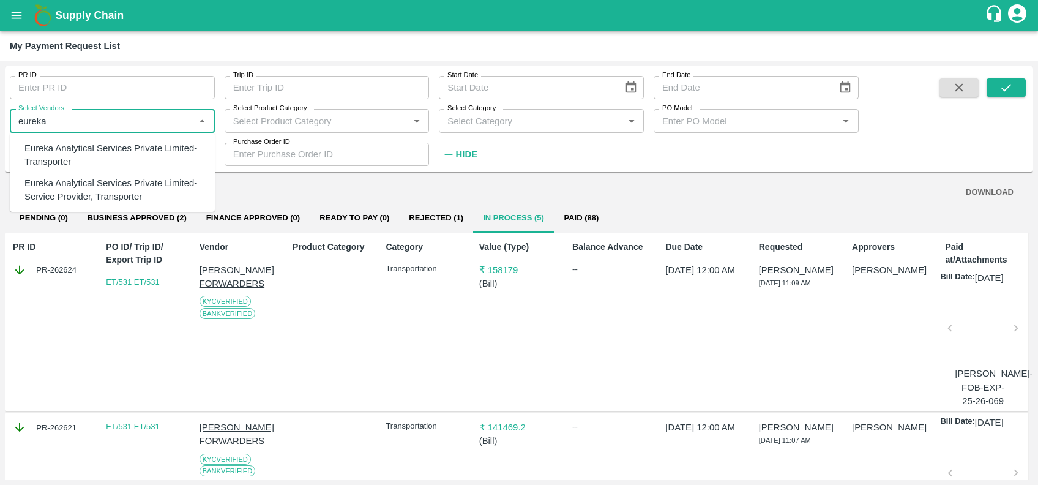
click at [78, 157] on div "Eureka Analytical Services Private Limited-Transporter" at bounding box center [114, 155] width 181 height 28
type input "Eureka Analytical Services Private Limited-Transporter"
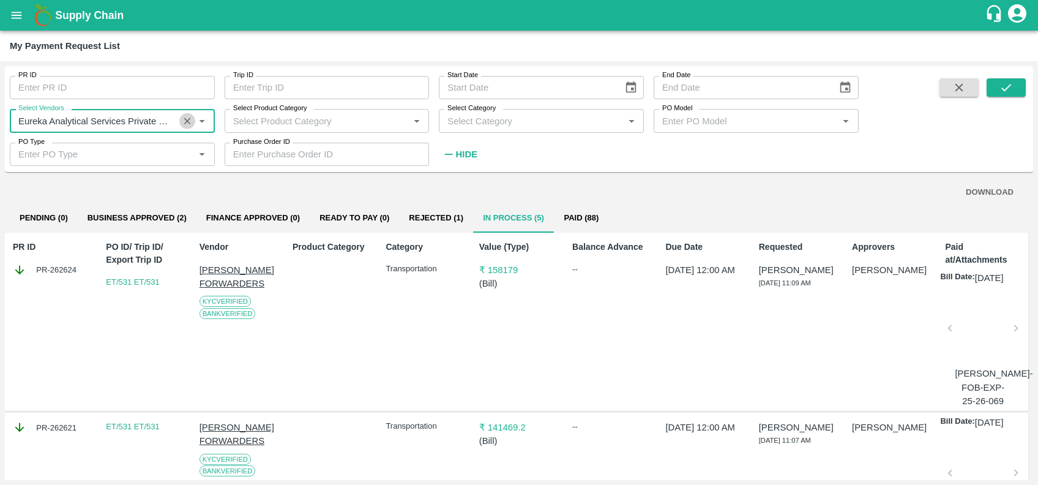
click at [186, 121] on icon "Clear" at bounding box center [187, 120] width 7 height 7
type input "bu"
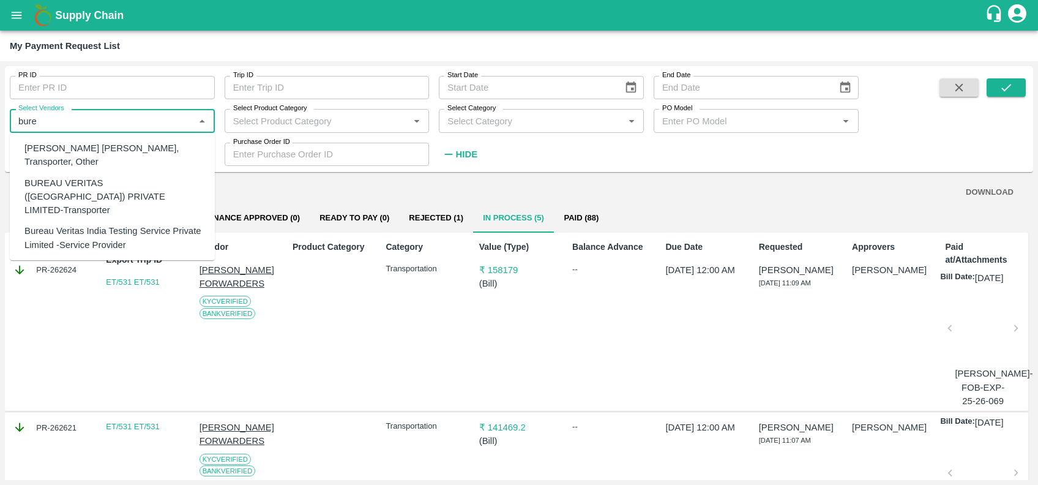
click at [86, 186] on div "BUREAU VERITAS ([GEOGRAPHIC_DATA]) PRIVATE LIMITED-Transporter" at bounding box center [114, 196] width 181 height 41
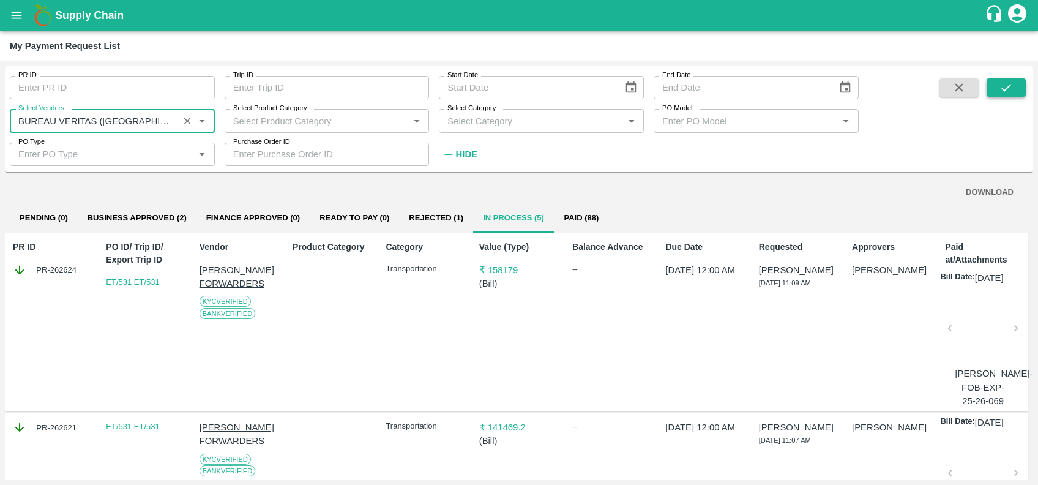
type input "BUREAU VERITAS ([GEOGRAPHIC_DATA]) PRIVATE LIMITED-Transporter"
click at [998, 78] on button "submit" at bounding box center [1005, 87] width 39 height 18
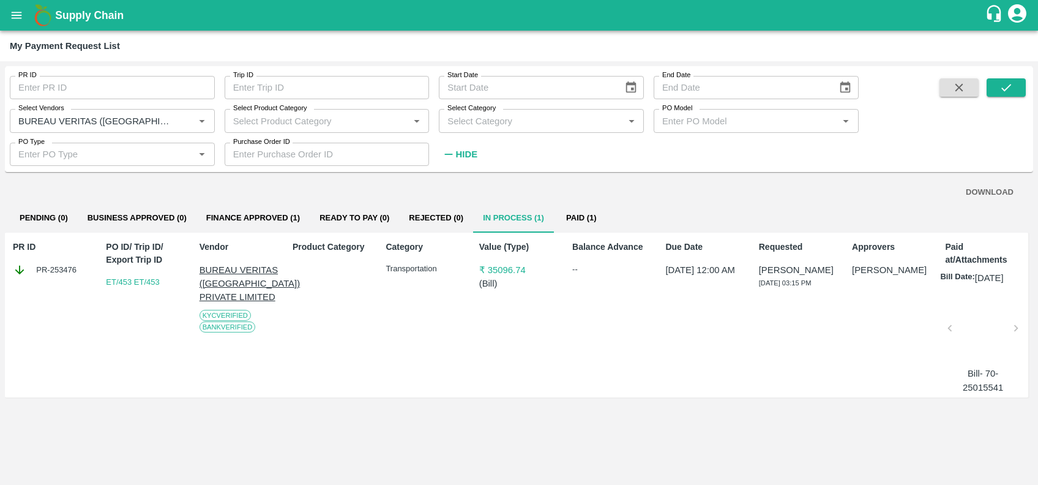
click at [184, 118] on icon "Clear" at bounding box center [187, 120] width 7 height 7
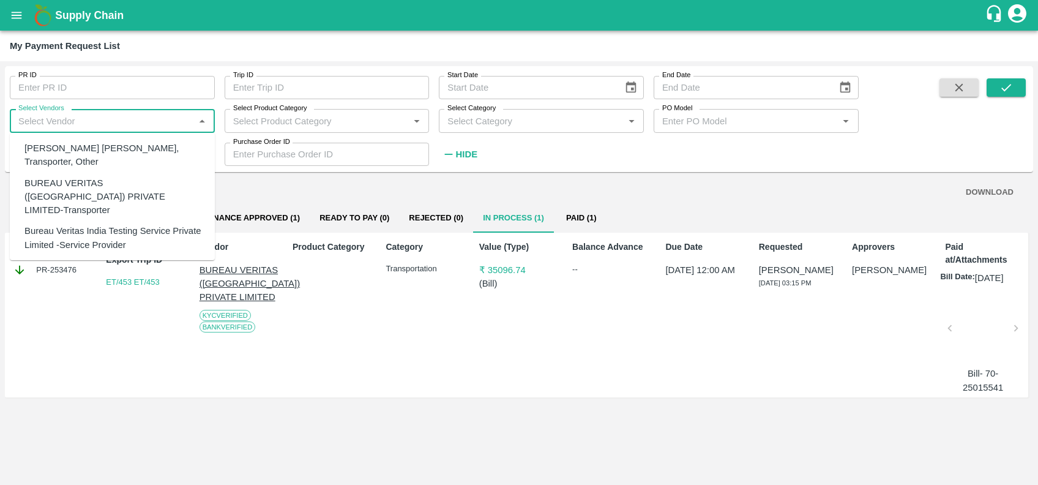
click at [113, 122] on input "Select Vendors" at bounding box center [101, 121] width 177 height 16
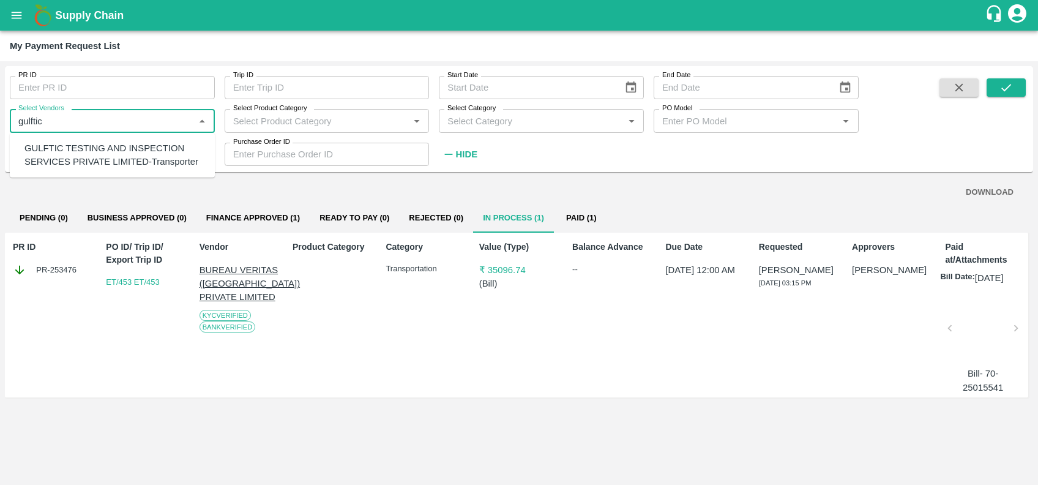
click at [111, 151] on div "GULFTIC TESTING AND INSPECTION SERVICES PRIVATE LIMITED-Transporter" at bounding box center [114, 155] width 181 height 28
type input "GULFTIC TESTING AND INSPECTION SERVICES PRIVATE LIMITED-Transporter"
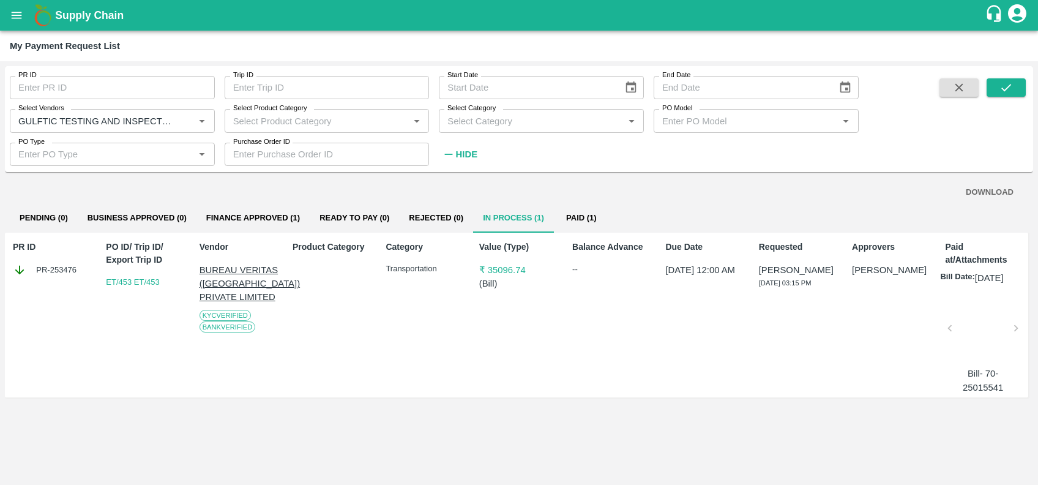
click at [999, 97] on span at bounding box center [1005, 121] width 39 height 86
click at [996, 89] on button "submit" at bounding box center [1005, 87] width 39 height 18
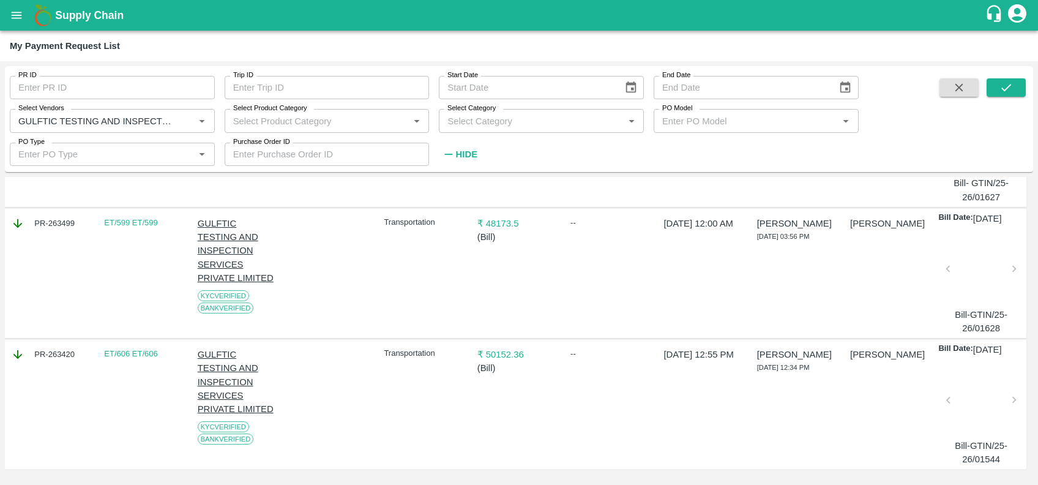
scroll to position [0, 2]
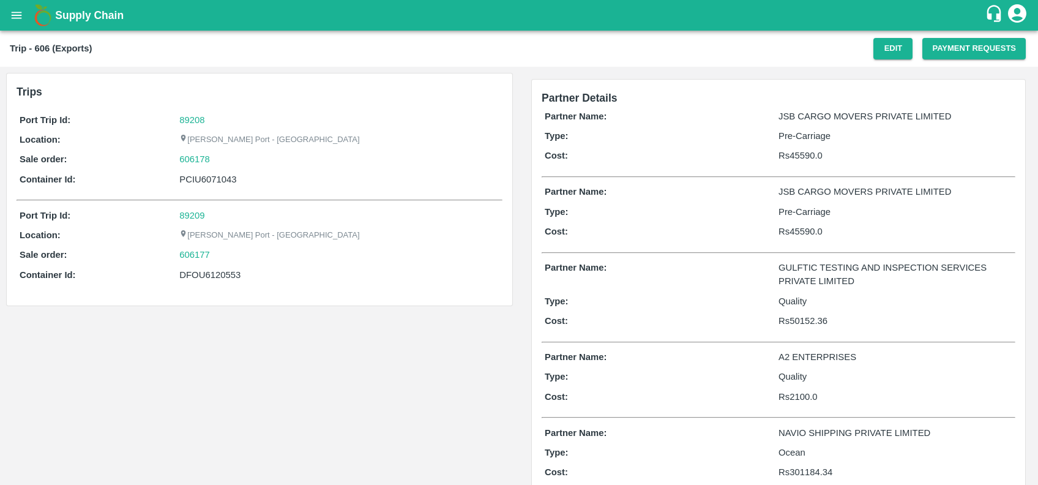
scroll to position [260, 0]
